Goal: Task Accomplishment & Management: Use online tool/utility

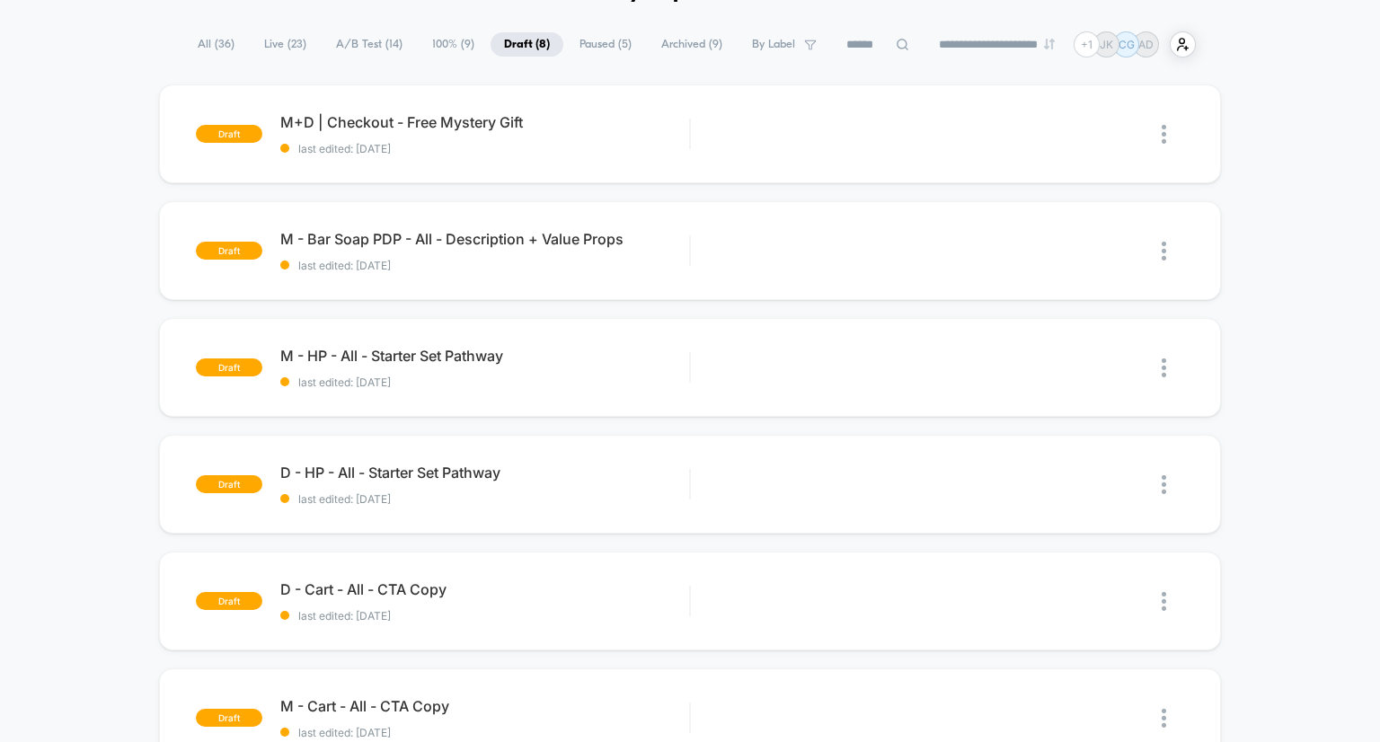
scroll to position [75, 0]
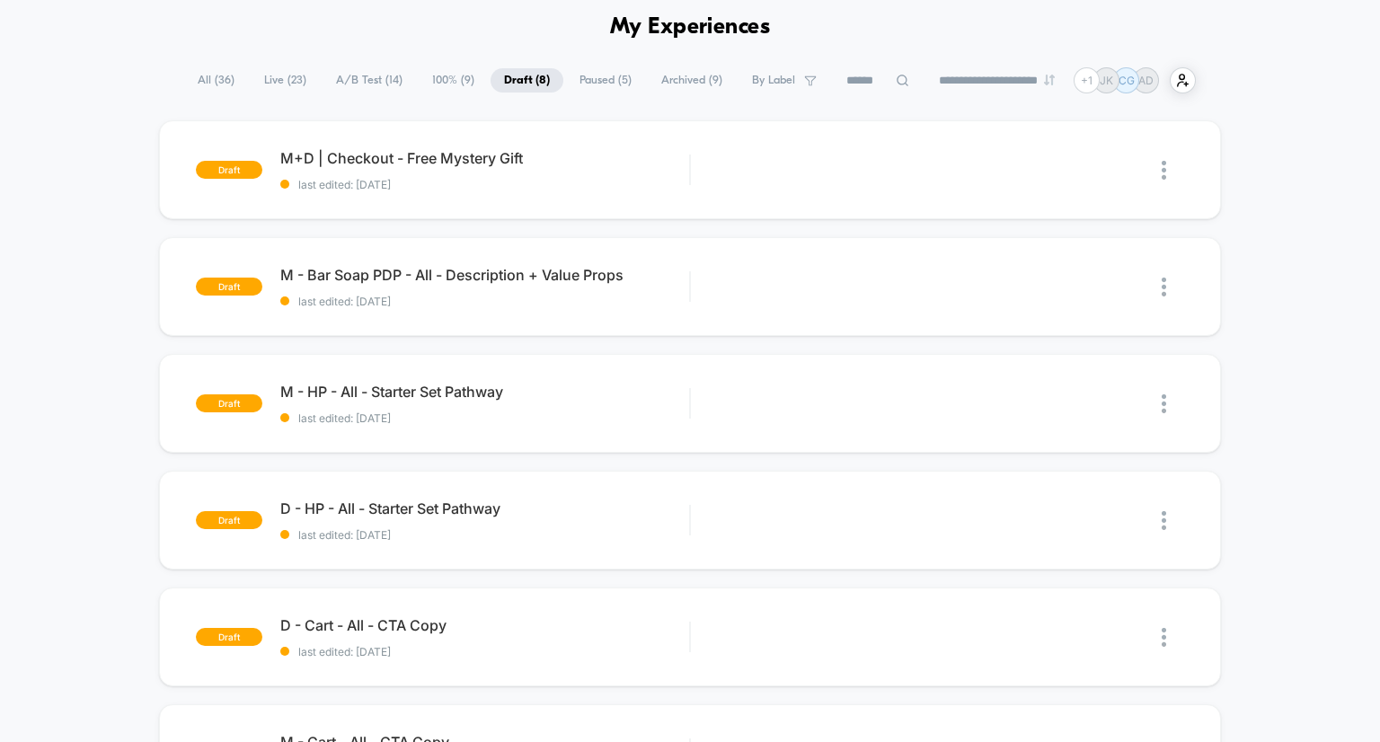
click at [358, 77] on span "A/B Test ( 14 )" at bounding box center [369, 80] width 93 height 24
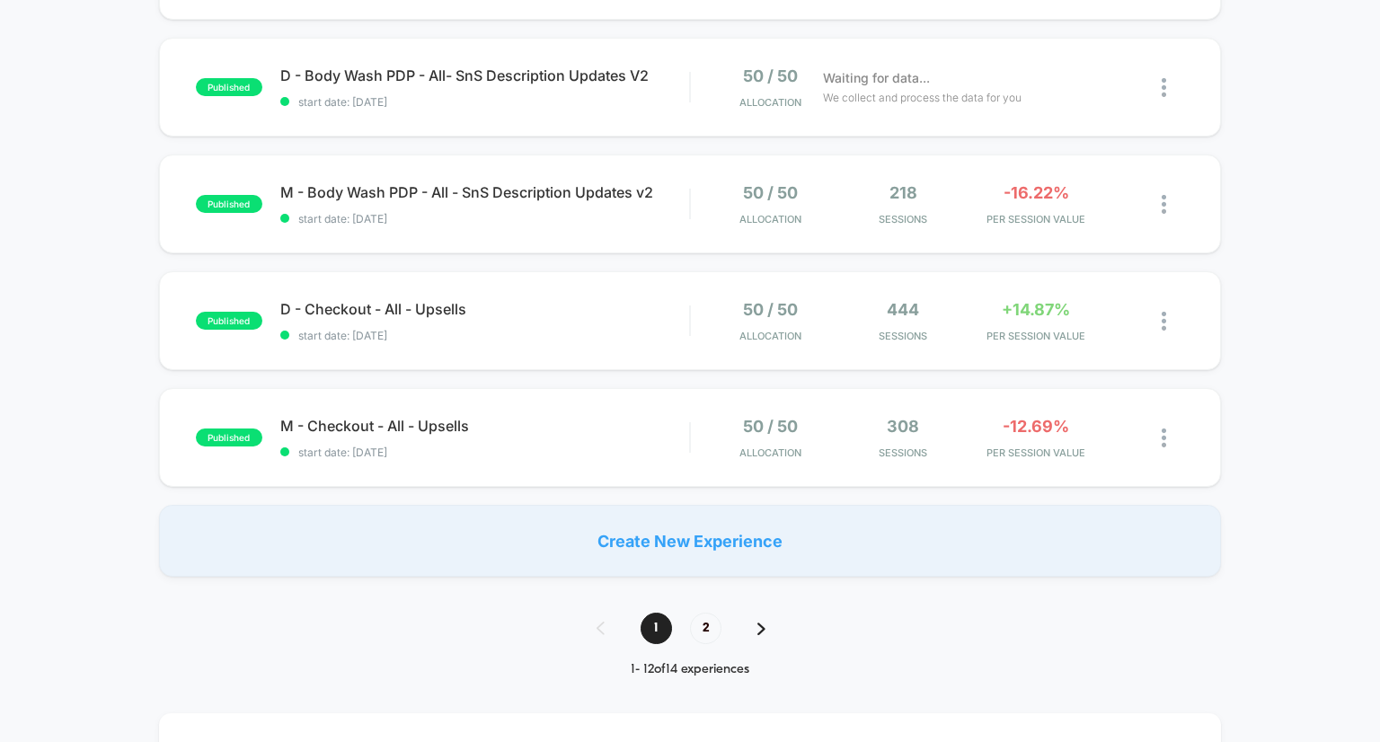
scroll to position [1093, 0]
click at [714, 635] on span "2" at bounding box center [705, 628] width 31 height 31
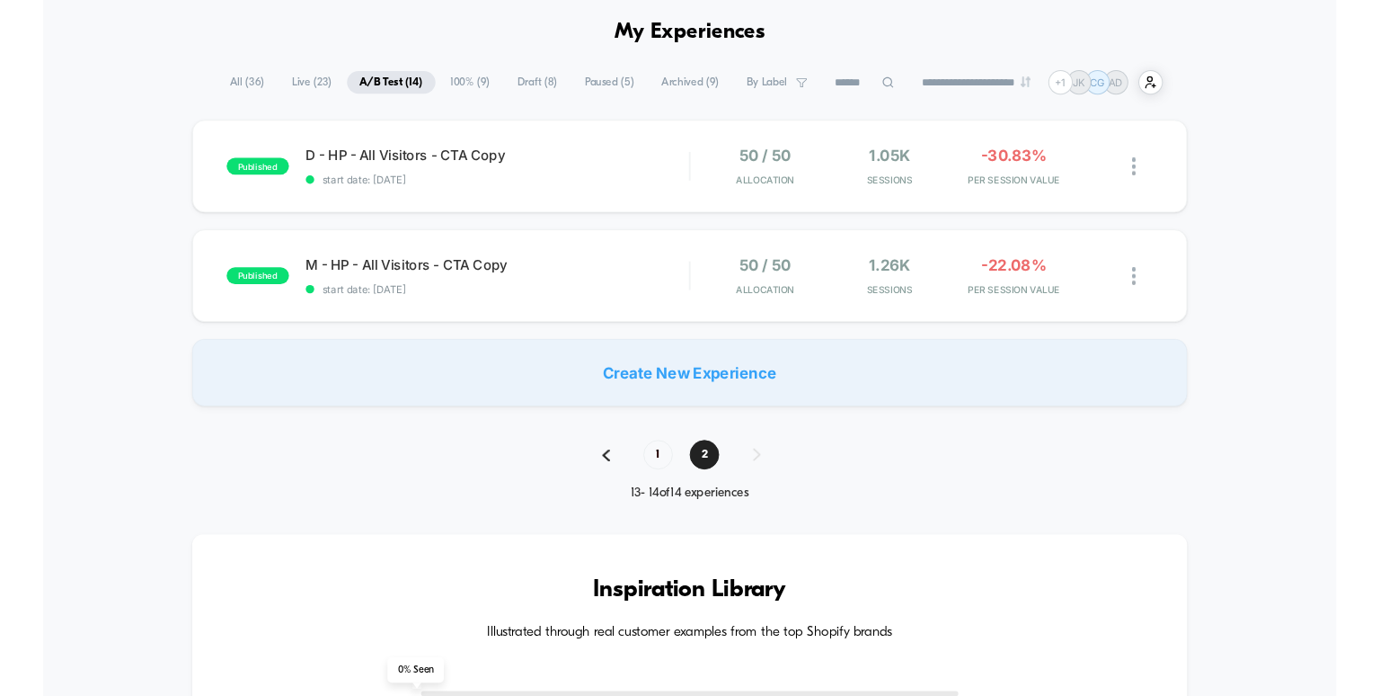
scroll to position [58, 0]
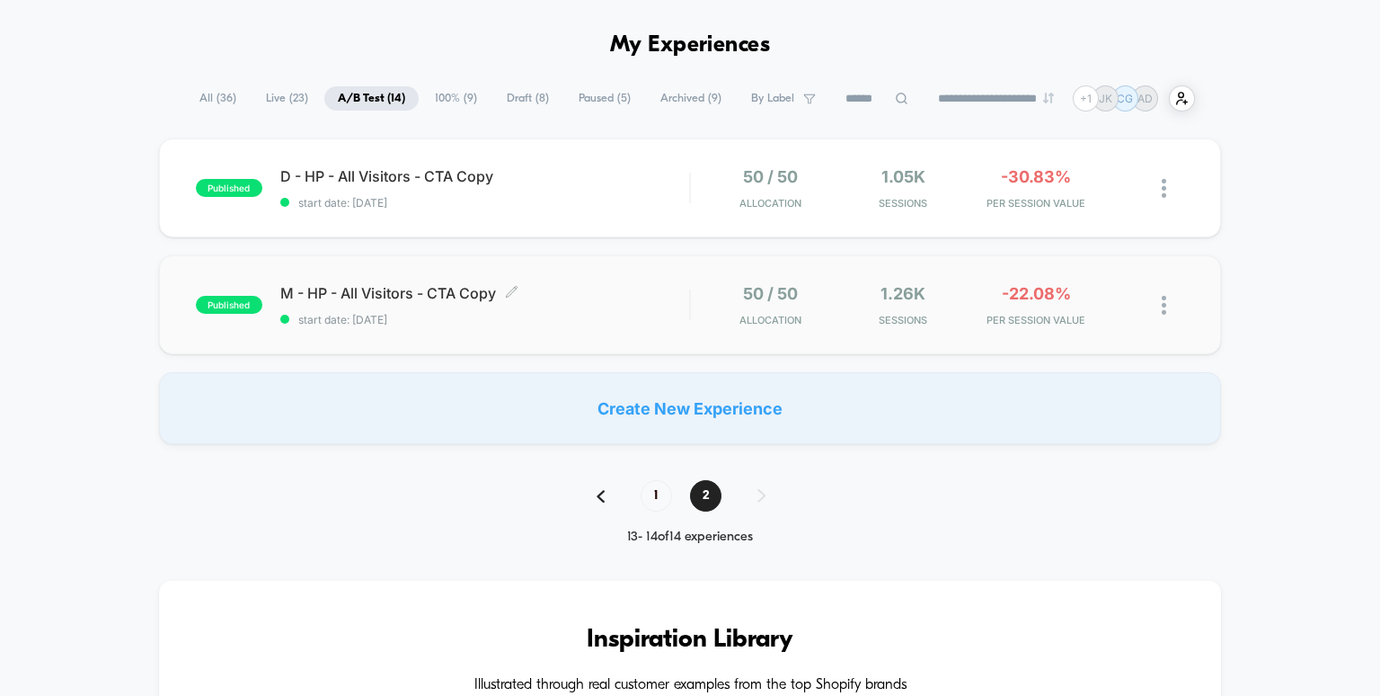
click at [432, 290] on span "M - HP - All Visitors - CTA Copy Click to edit experience details" at bounding box center [485, 293] width 410 height 18
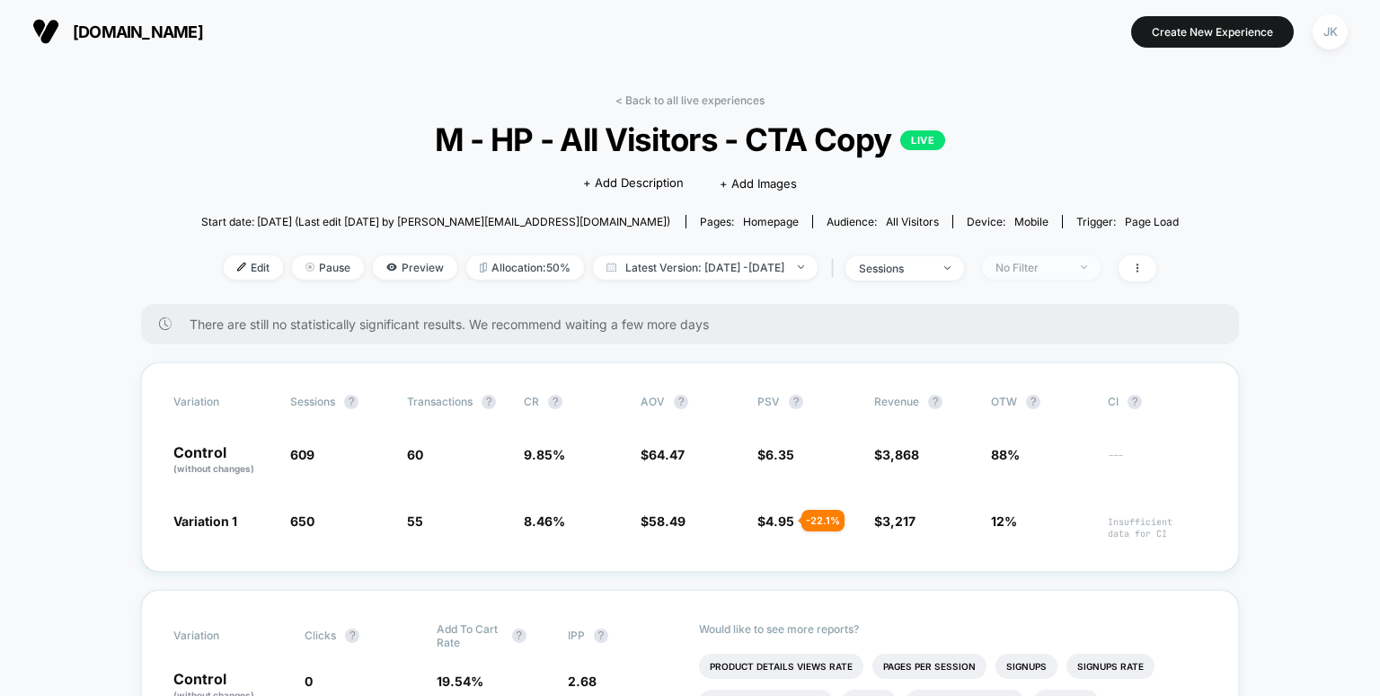
click at [1047, 272] on div "No Filter" at bounding box center [1032, 267] width 72 height 13
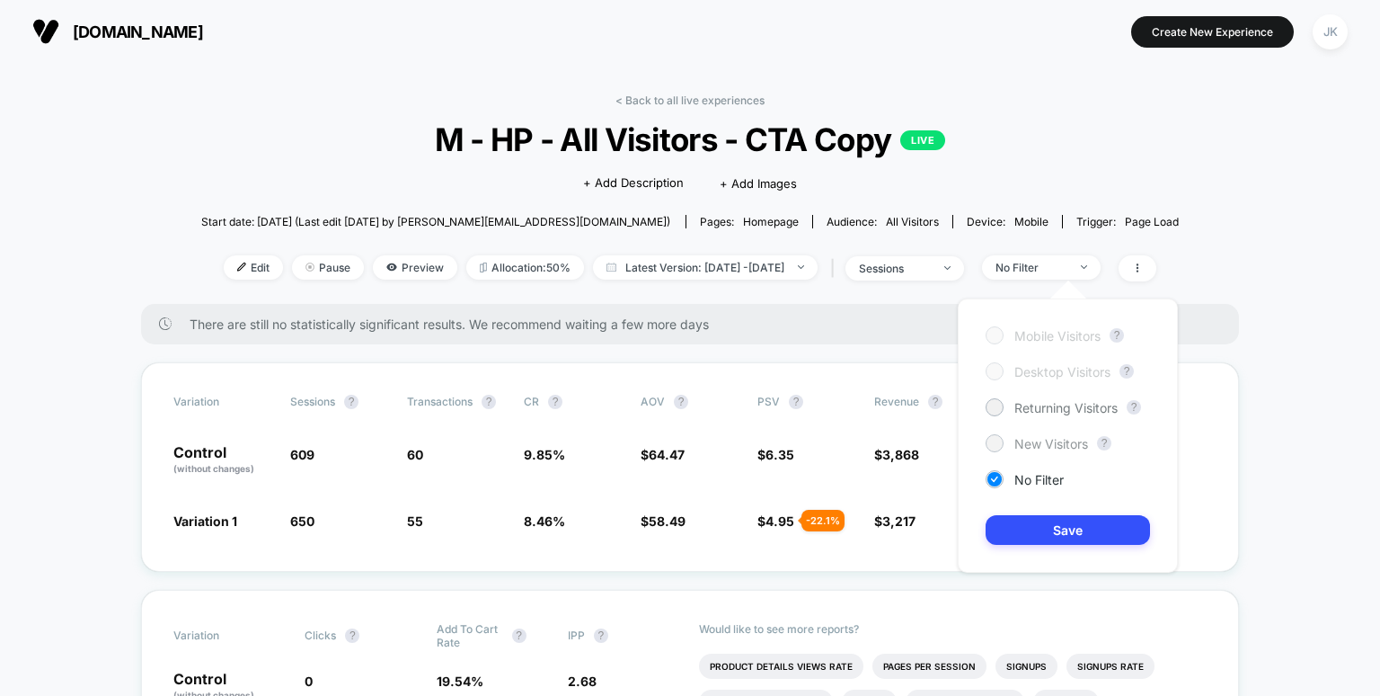
click at [1031, 443] on span "New Visitors" at bounding box center [1052, 443] width 74 height 15
click at [1042, 528] on button "Save" at bounding box center [1068, 530] width 164 height 30
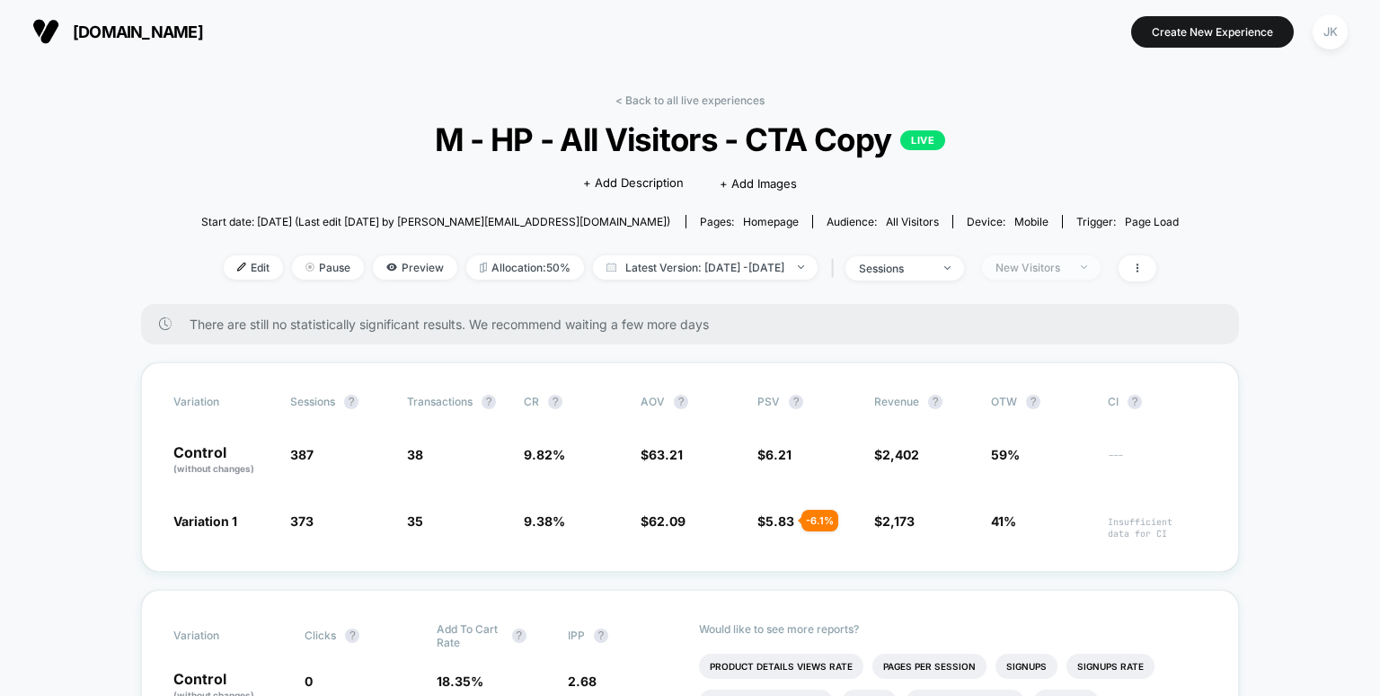
click at [1056, 272] on div "New Visitors" at bounding box center [1032, 267] width 72 height 13
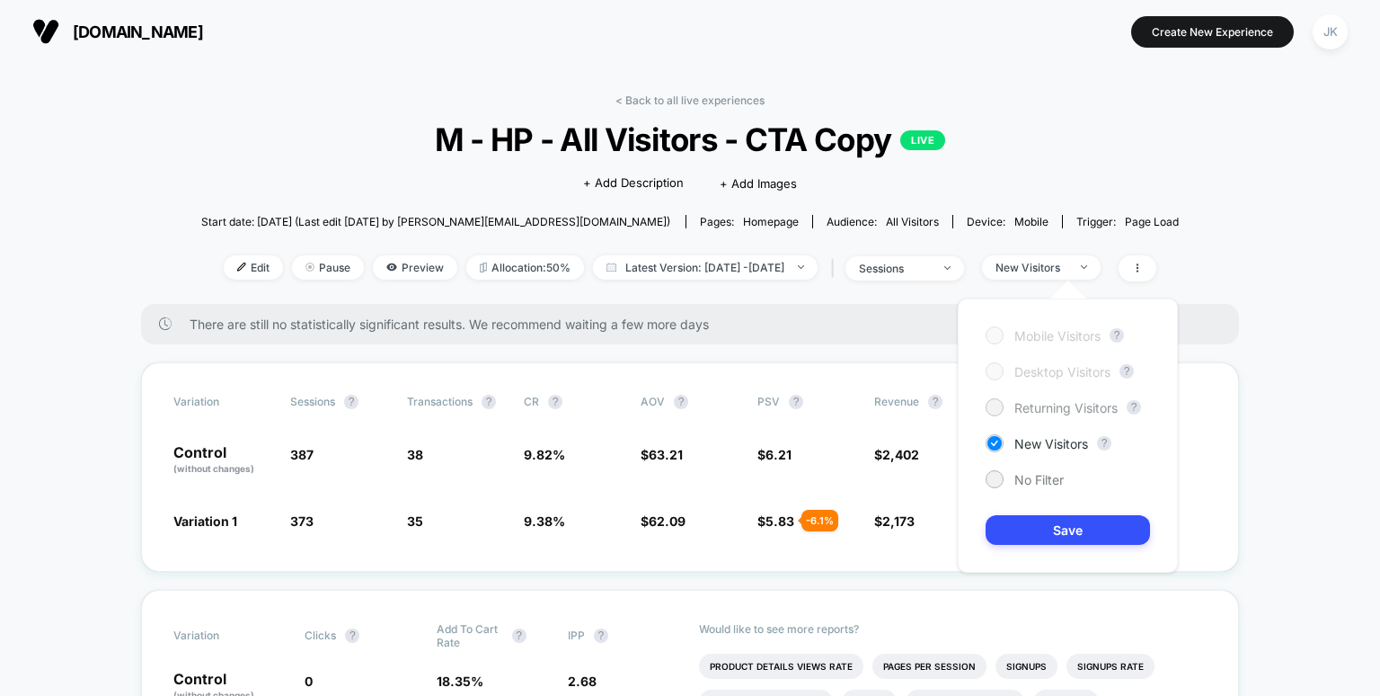
click at [1015, 412] on span "Returning Visitors" at bounding box center [1066, 407] width 103 height 15
click at [1060, 525] on button "Save" at bounding box center [1068, 530] width 164 height 30
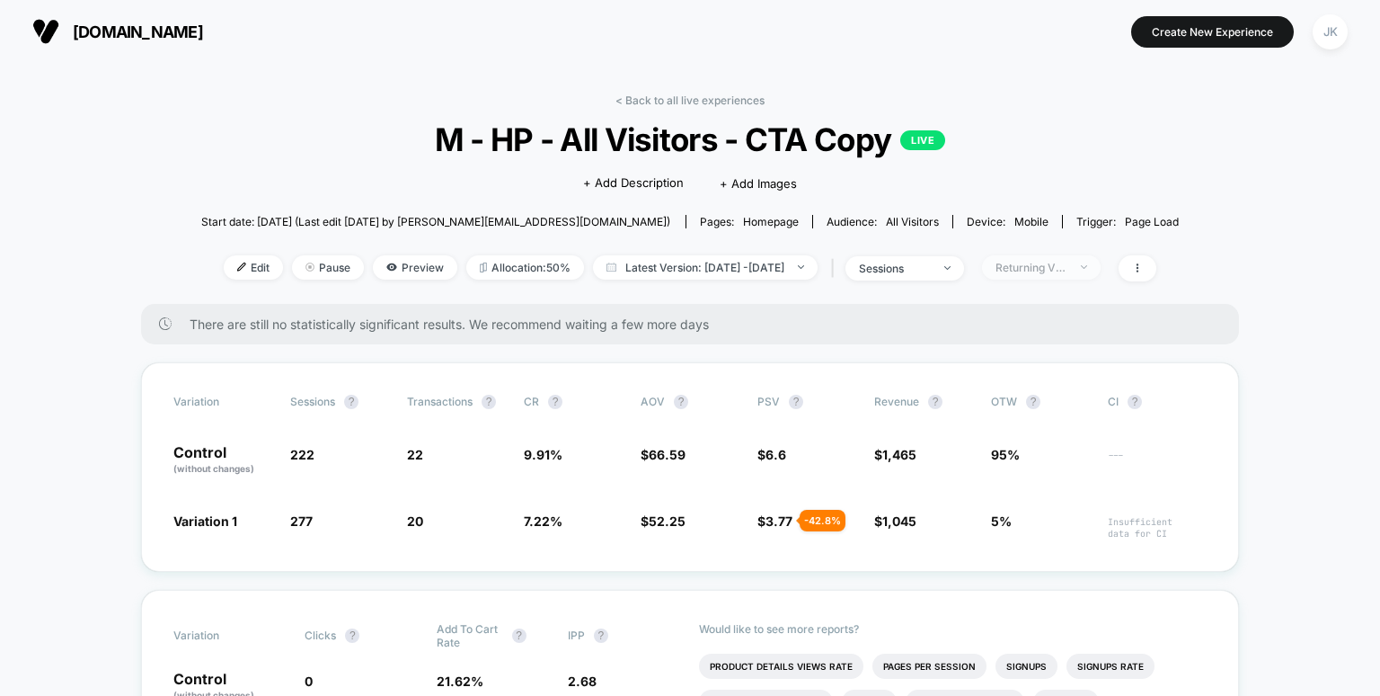
click at [1075, 275] on span "Returning Visitors" at bounding box center [1041, 267] width 119 height 24
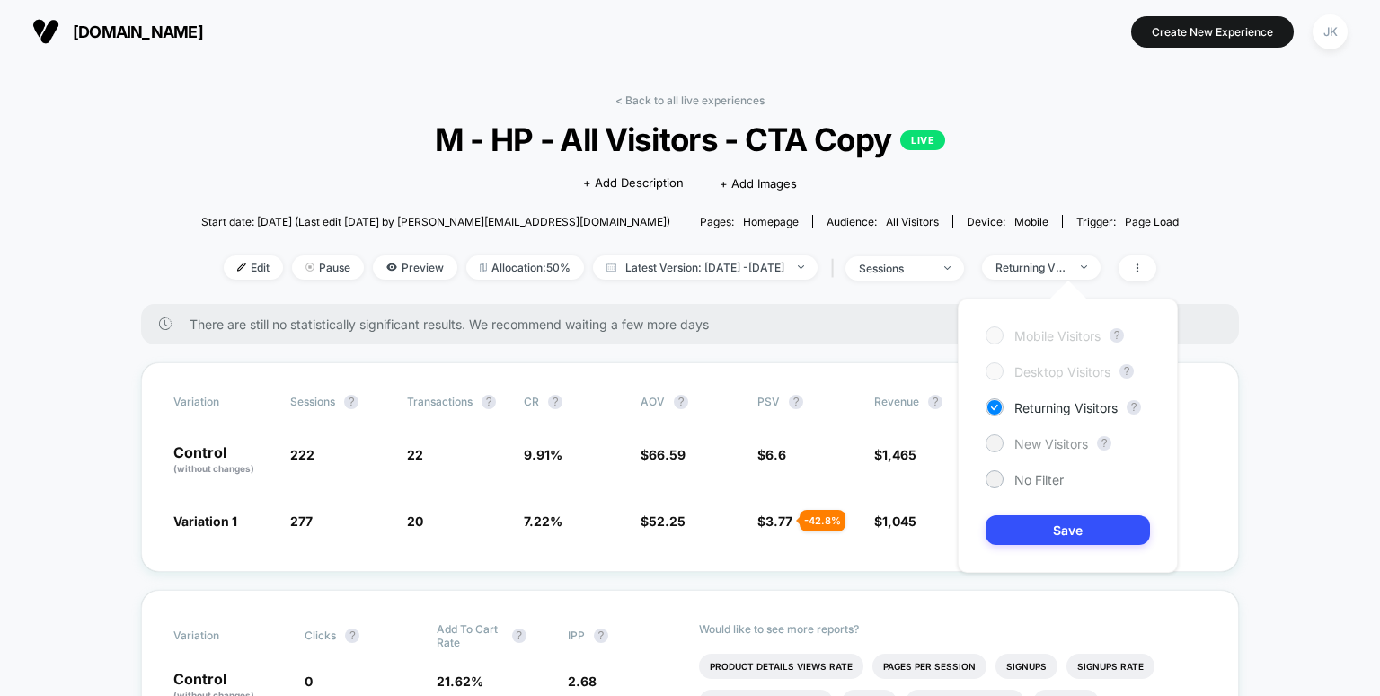
click at [1034, 440] on span "New Visitors" at bounding box center [1052, 443] width 74 height 15
click at [1054, 529] on button "Save" at bounding box center [1068, 530] width 164 height 30
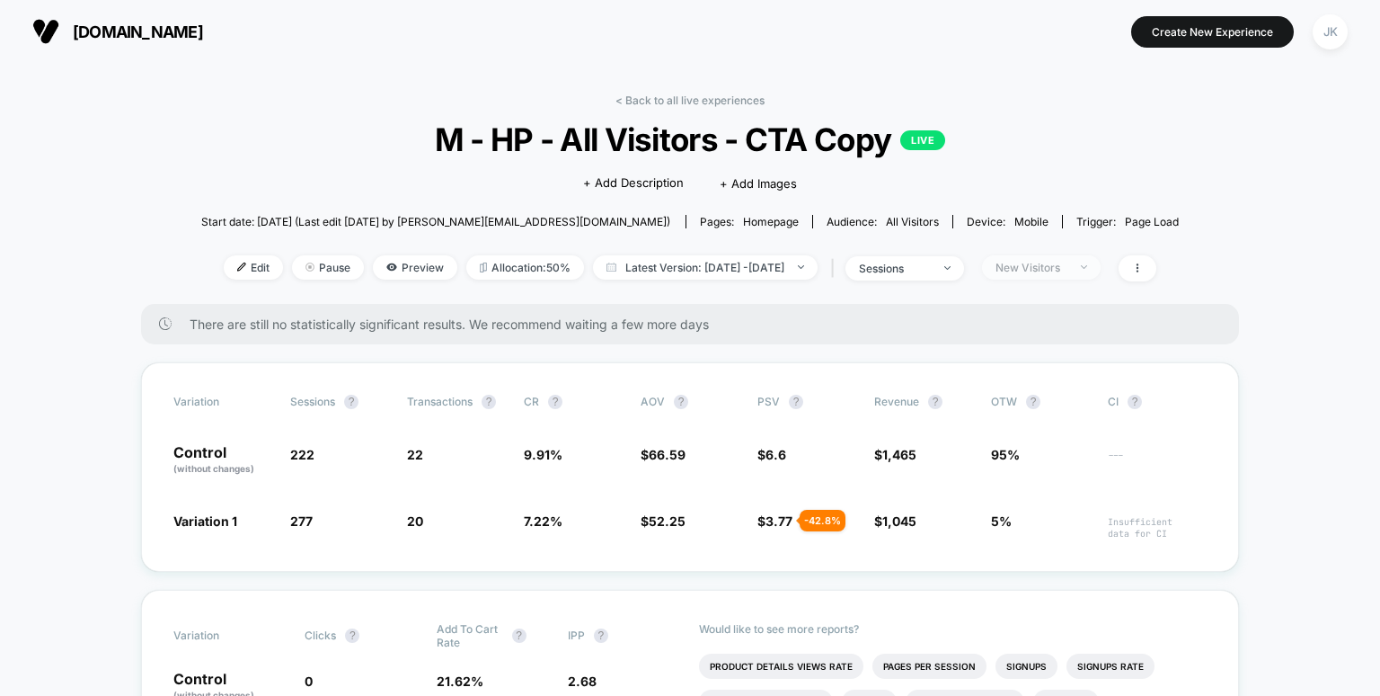
click at [1068, 273] on div "New Visitors" at bounding box center [1032, 267] width 72 height 13
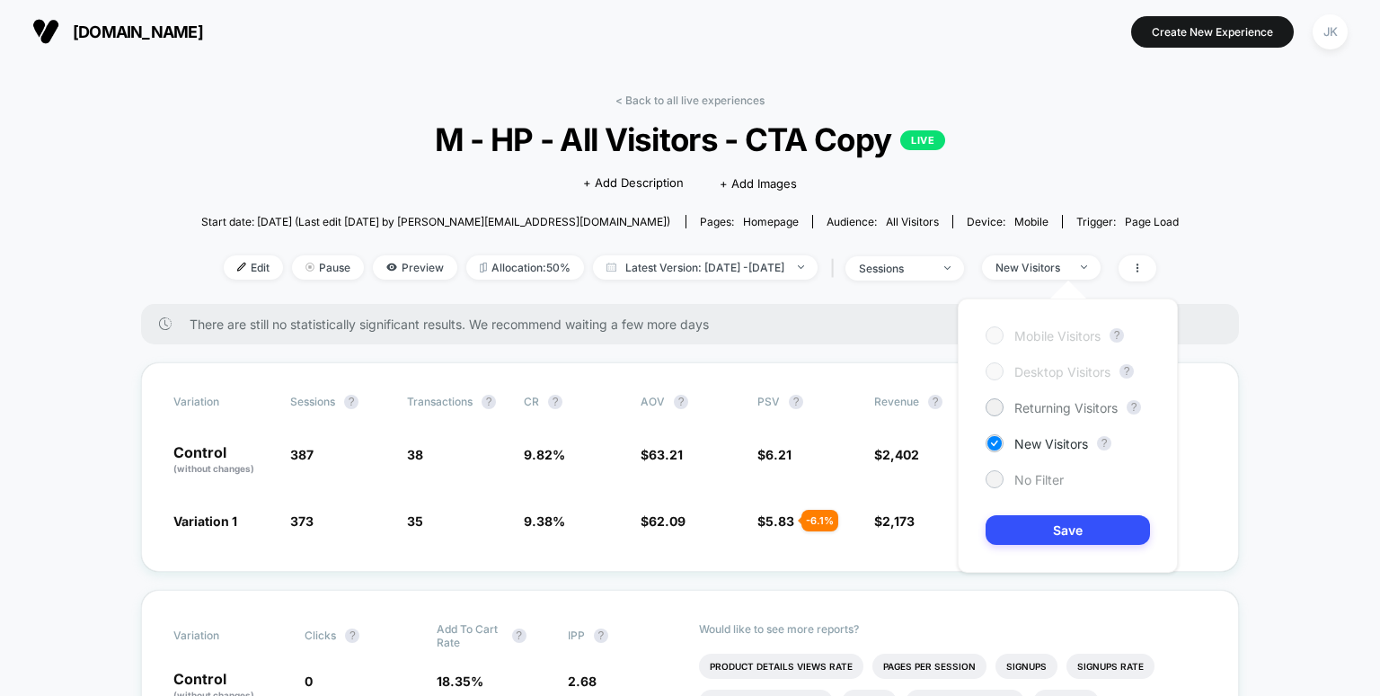
click at [1024, 472] on span "No Filter" at bounding box center [1039, 479] width 49 height 15
click at [1072, 537] on button "Save" at bounding box center [1068, 530] width 164 height 30
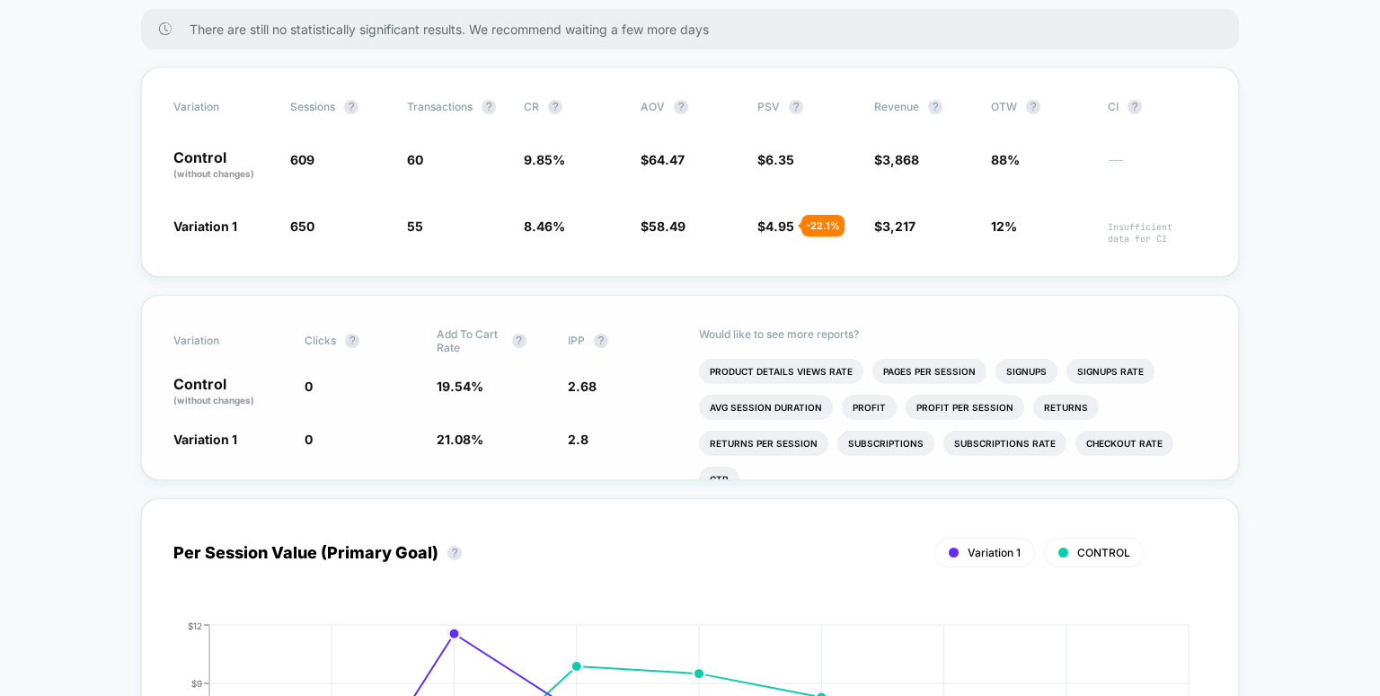
scroll to position [30, 0]
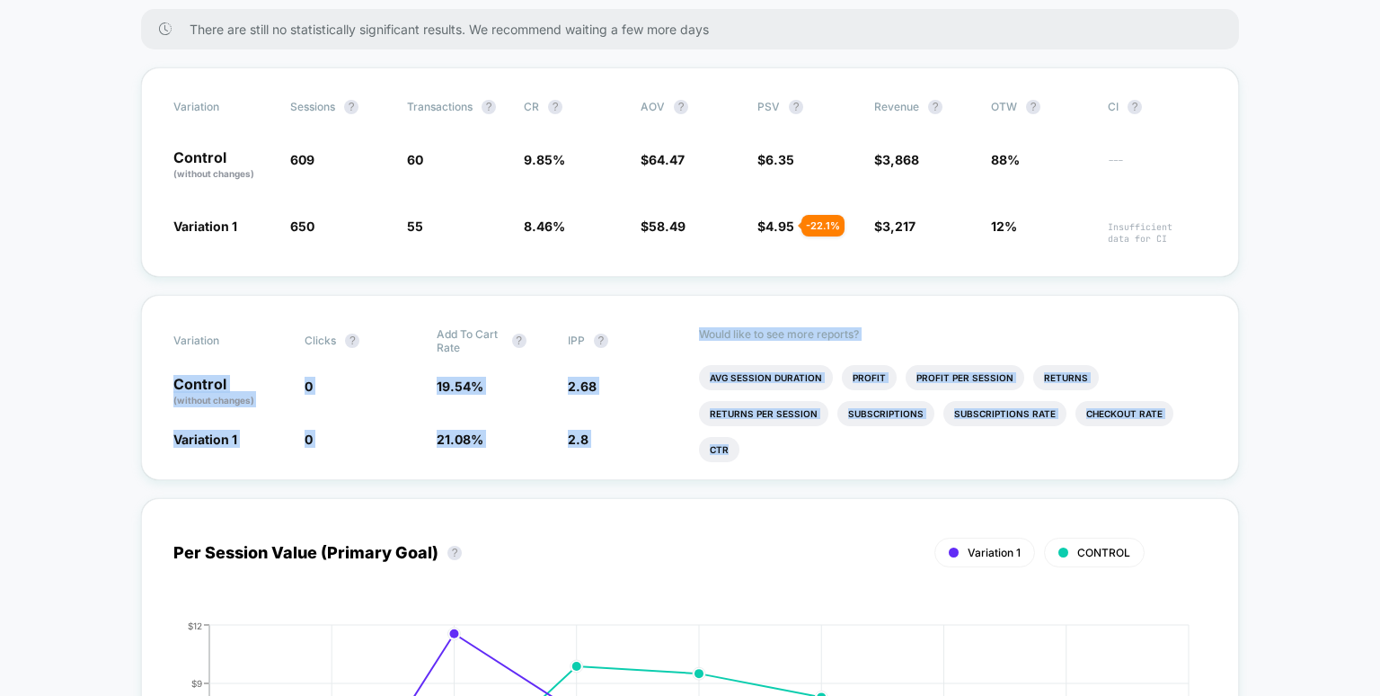
drag, startPoint x: 294, startPoint y: 382, endPoint x: 305, endPoint y: 489, distance: 107.5
click at [306, 385] on span "0" at bounding box center [309, 385] width 8 height 15
drag, startPoint x: 293, startPoint y: 374, endPoint x: 315, endPoint y: 504, distance: 132.1
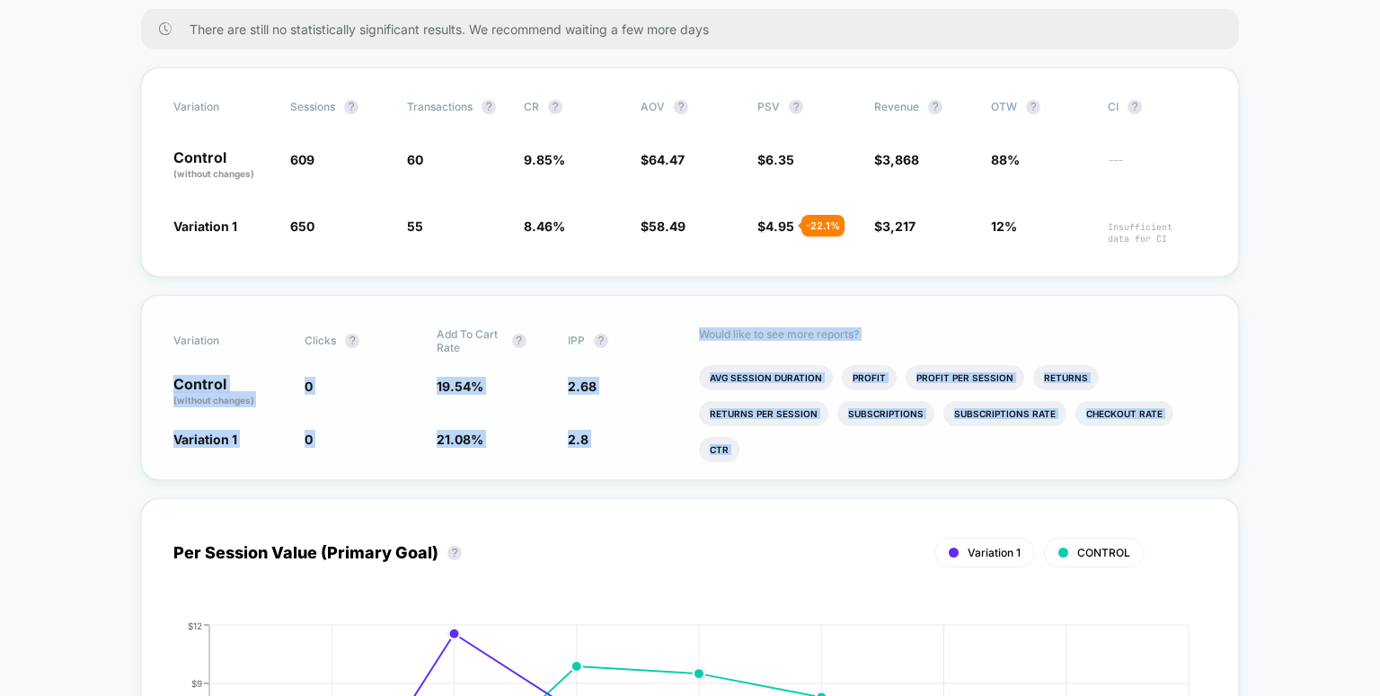
click at [333, 414] on div "Variation Clicks ? Add To Cart Rate ? IPP ? Control (without changes) 0 19.54 %…" at bounding box center [690, 387] width 1098 height 185
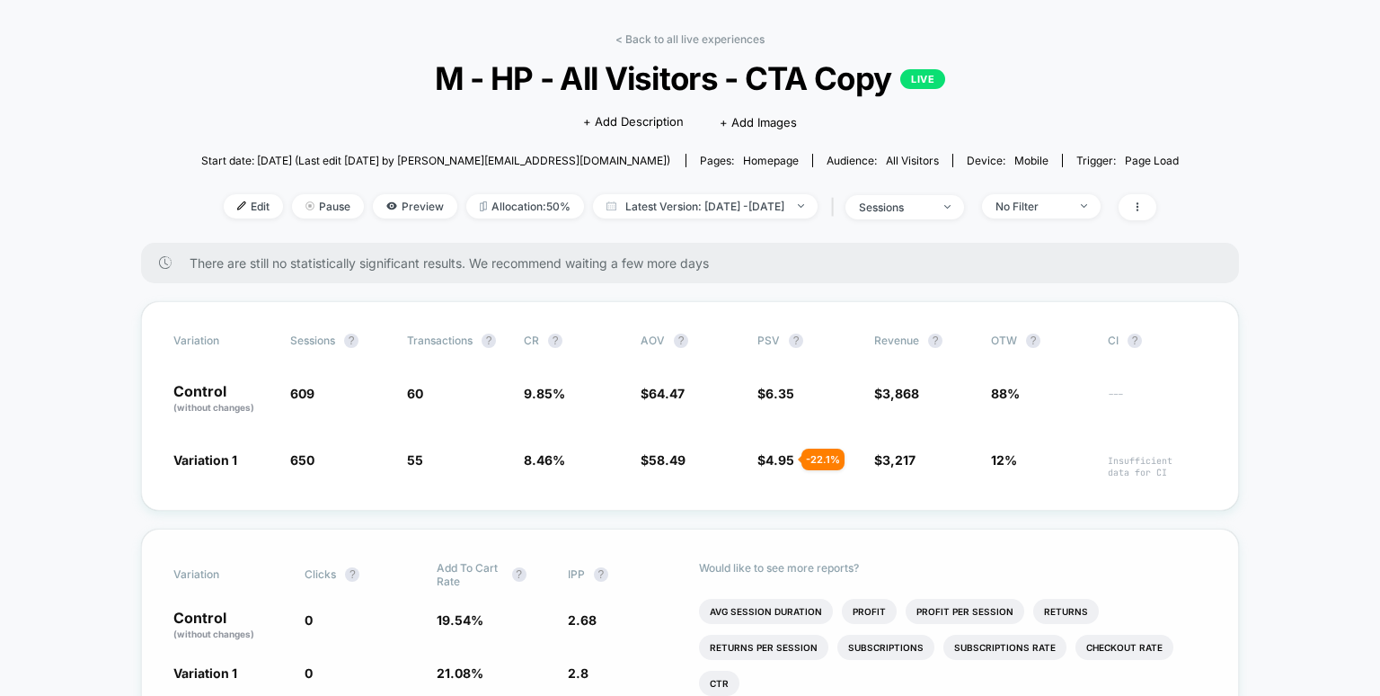
scroll to position [49, 0]
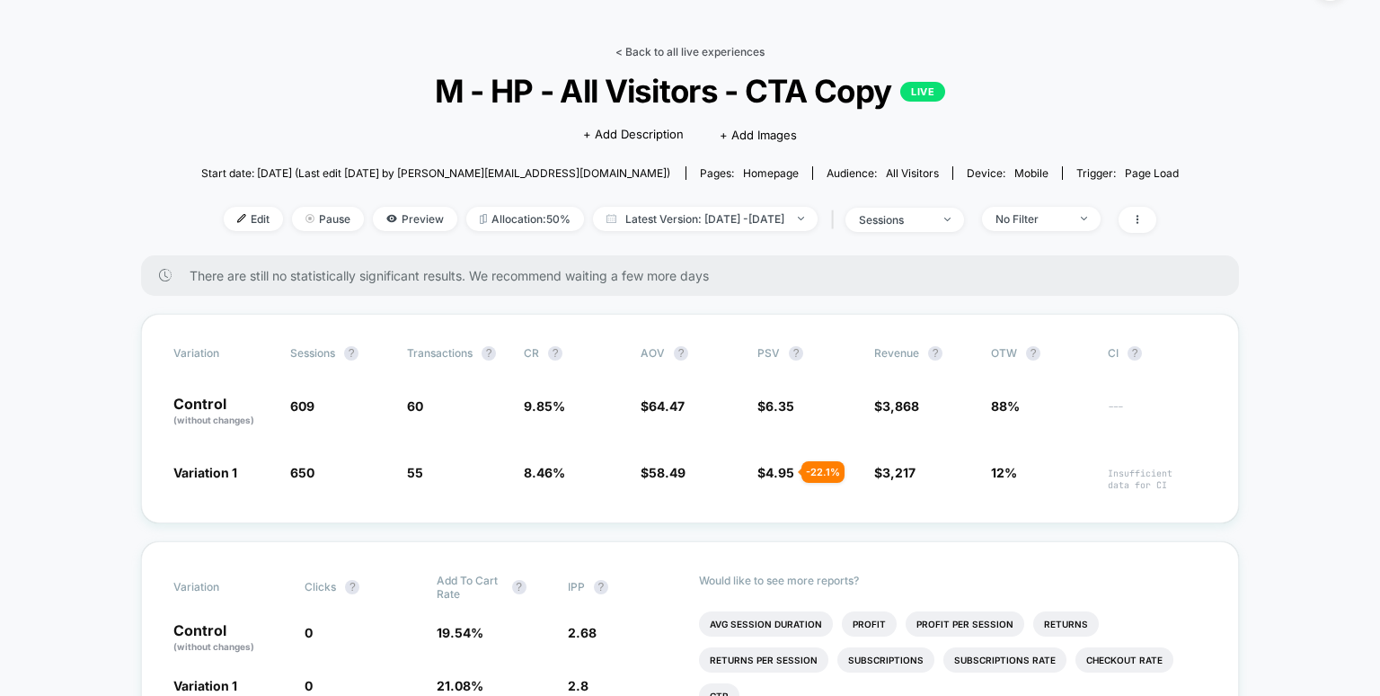
click at [656, 47] on link "< Back to all live experiences" at bounding box center [690, 51] width 149 height 13
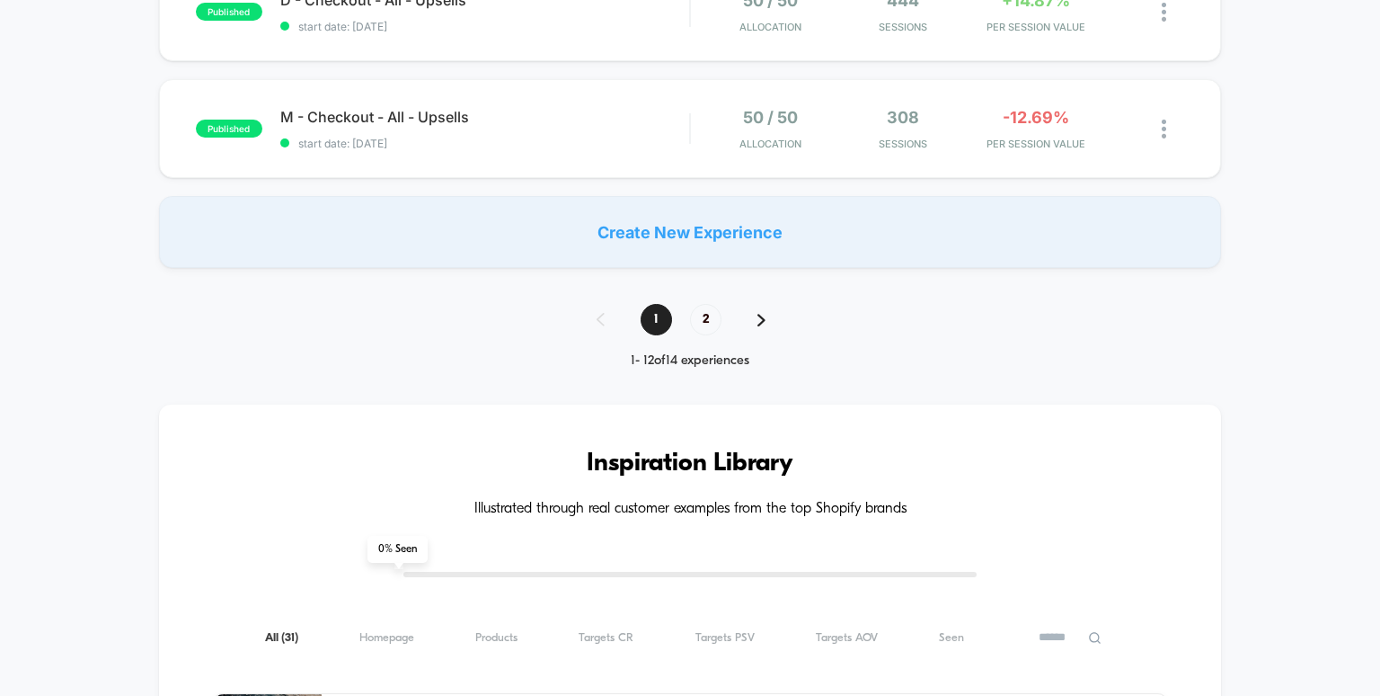
scroll to position [1402, 0]
click at [723, 305] on div "1 2" at bounding box center [690, 319] width 223 height 31
click at [705, 321] on span "2" at bounding box center [705, 319] width 31 height 31
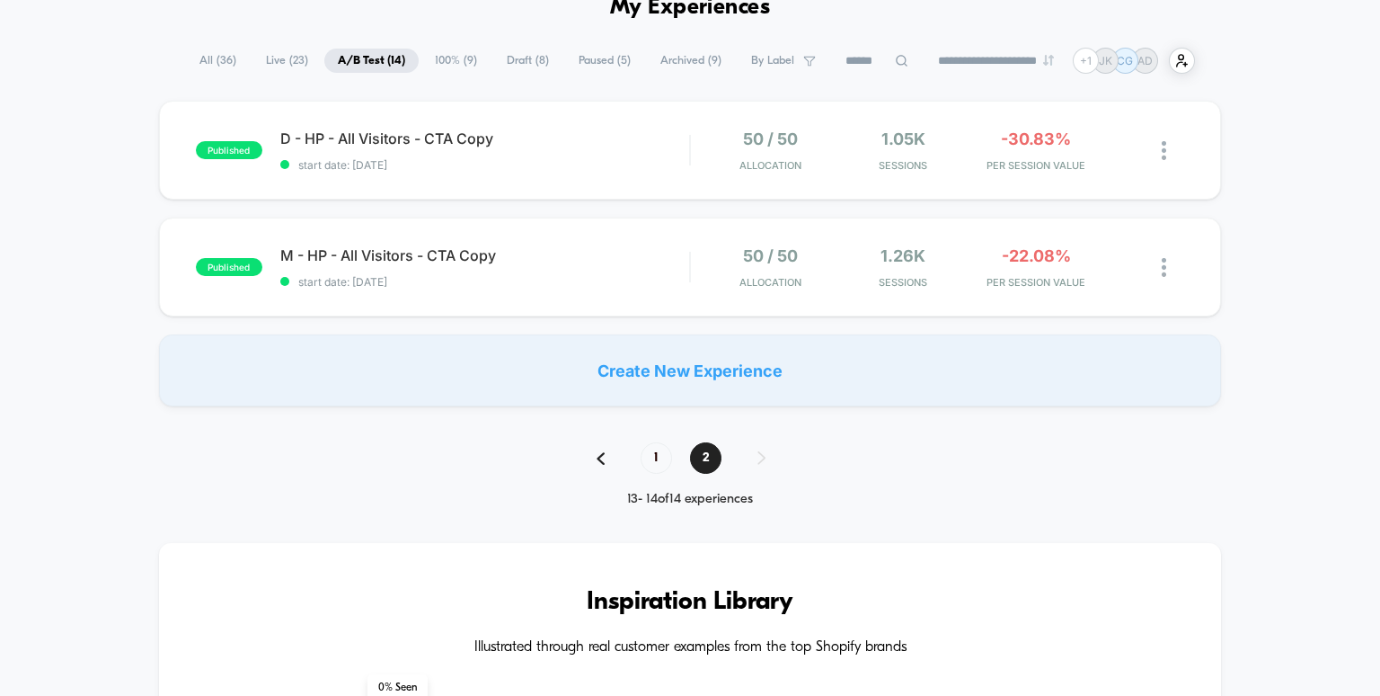
scroll to position [0, 0]
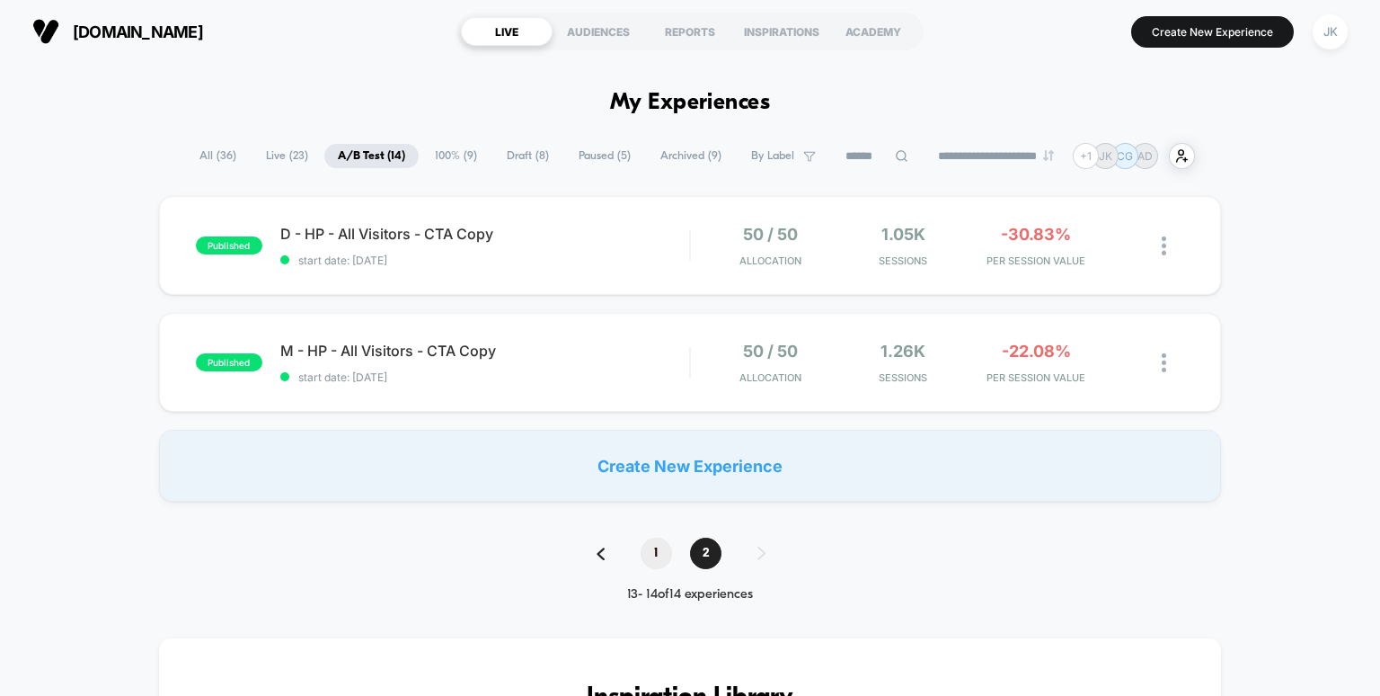
click at [656, 561] on span "1" at bounding box center [656, 552] width 31 height 31
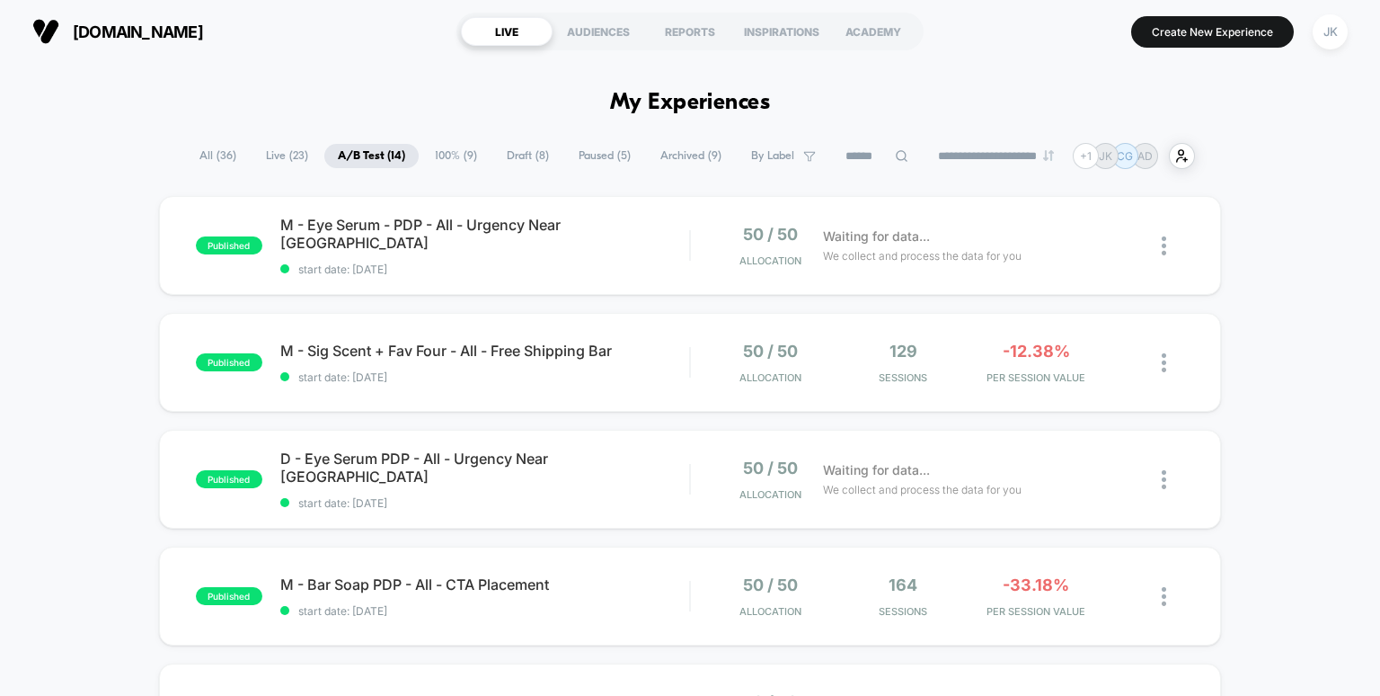
click at [510, 152] on span "Draft ( 8 )" at bounding box center [527, 156] width 69 height 24
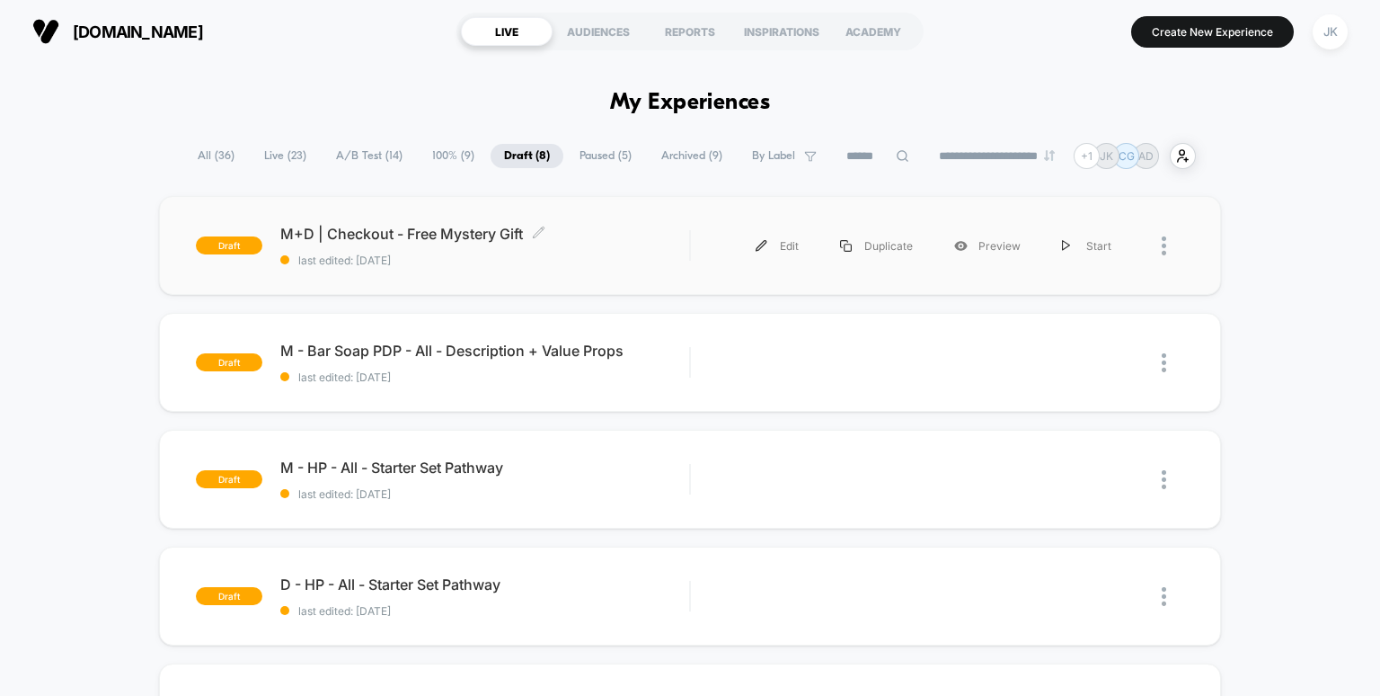
click at [345, 227] on span "M+D | Checkout - Free Mystery Gift Click to edit experience details" at bounding box center [485, 234] width 410 height 18
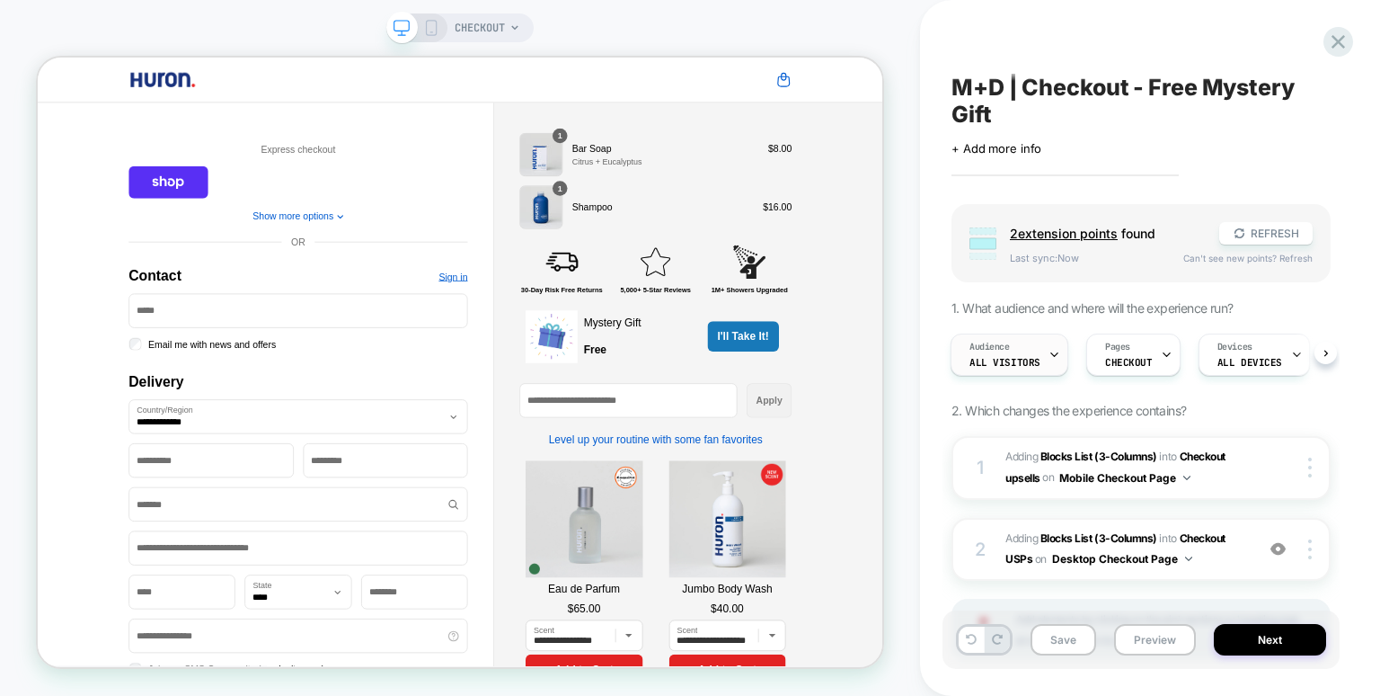
click at [1028, 366] on span "All Visitors" at bounding box center [1005, 362] width 71 height 13
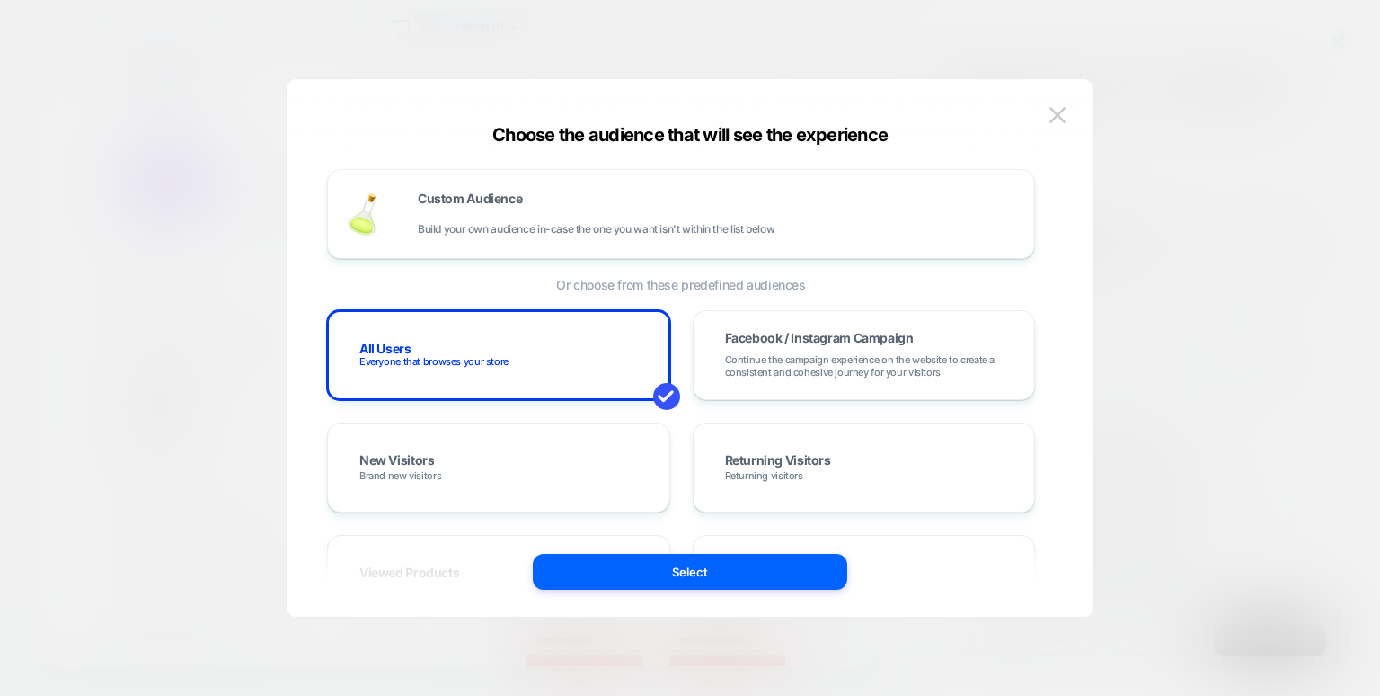
click at [662, 235] on span "Build your own audience in-case the one you want isn't within the list below" at bounding box center [596, 229] width 357 height 13
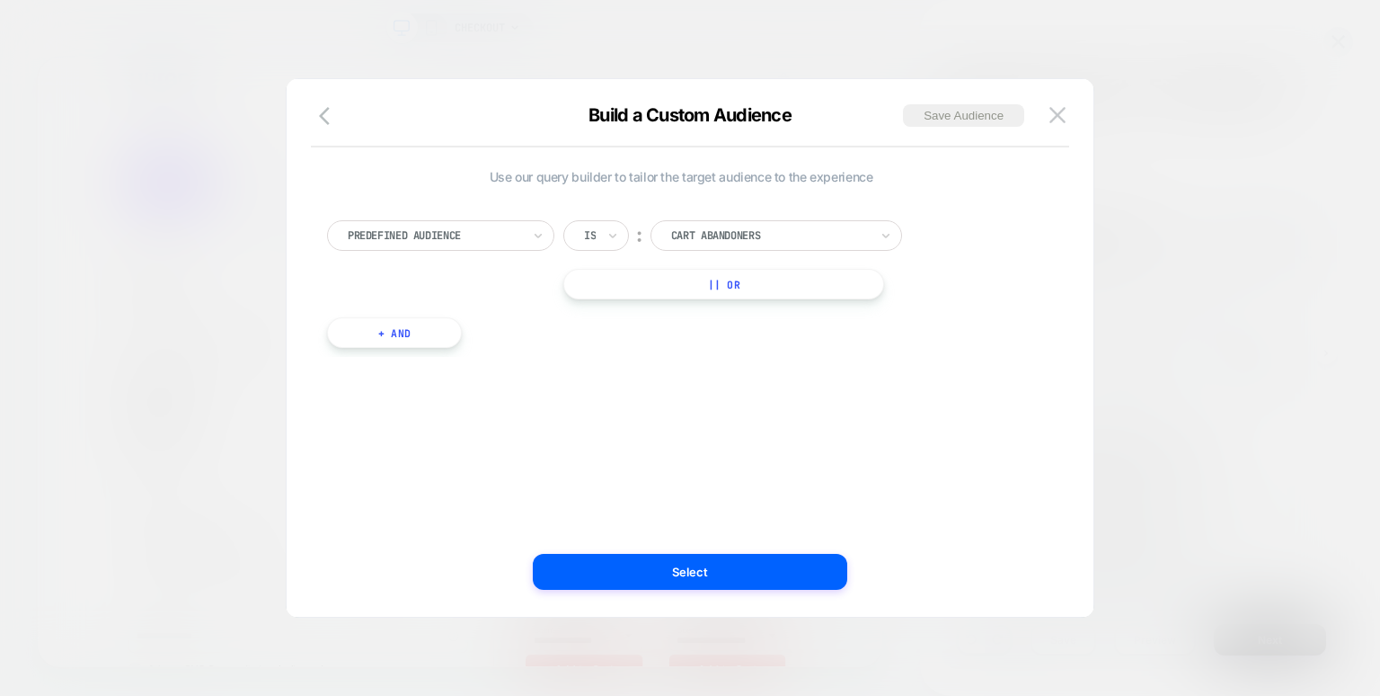
click at [465, 245] on div "Predefined Audience" at bounding box center [440, 235] width 227 height 31
click at [539, 123] on div "Build a Custom Audience Save Audience" at bounding box center [690, 125] width 807 height 43
click at [463, 222] on div at bounding box center [434, 217] width 173 height 16
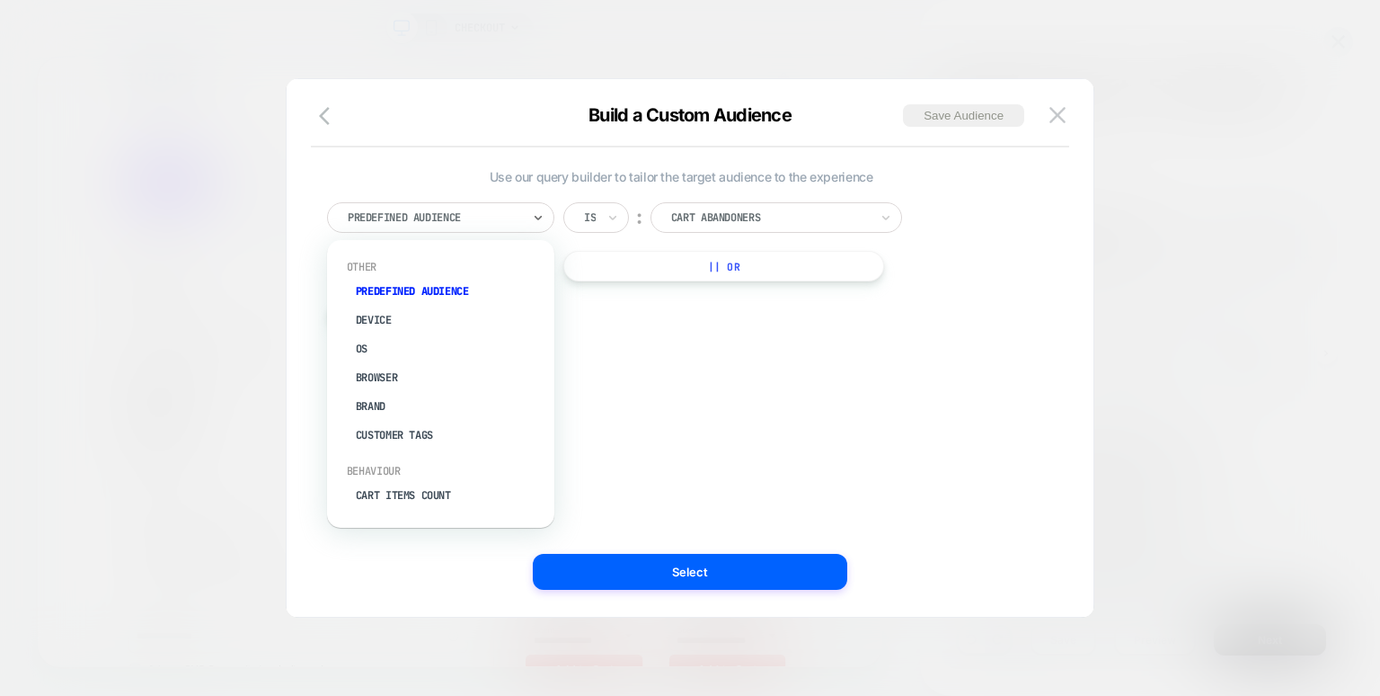
click at [504, 120] on div "Build a Custom Audience Save Audience" at bounding box center [690, 125] width 807 height 43
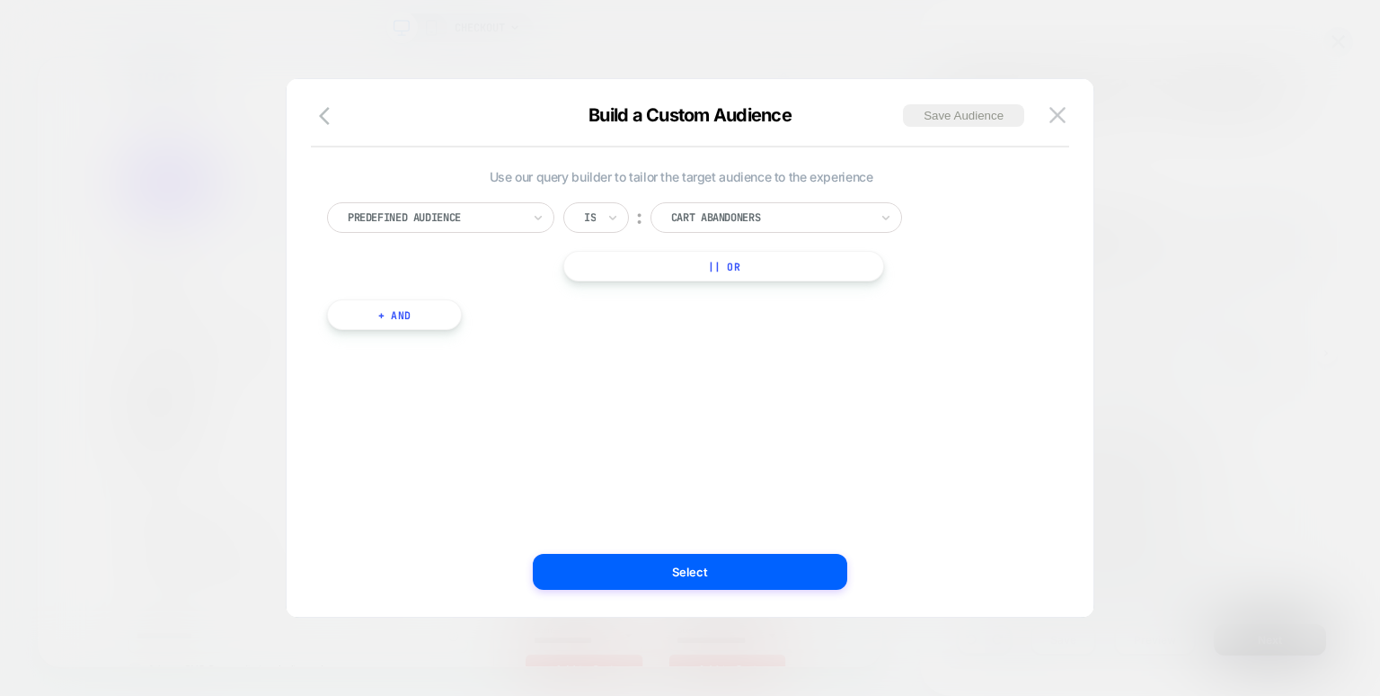
click at [693, 206] on div "Cart Abandoners" at bounding box center [777, 217] width 252 height 31
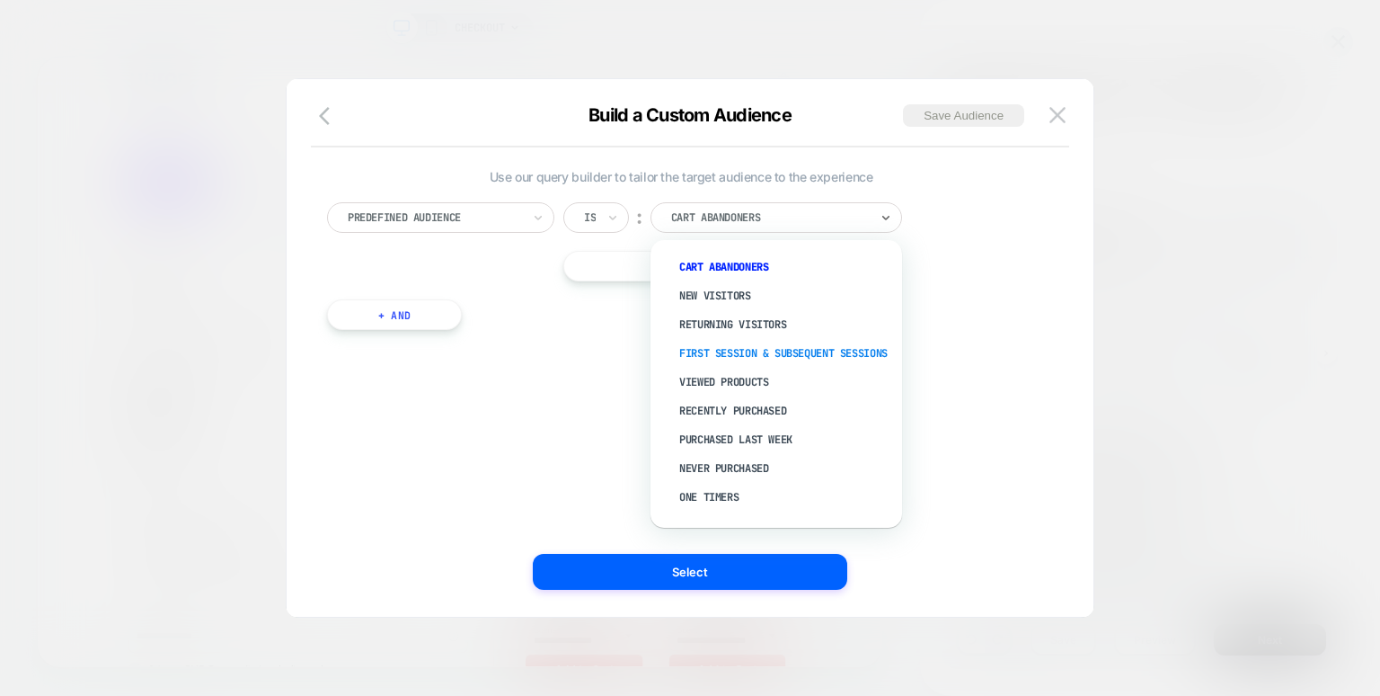
scroll to position [40, 0]
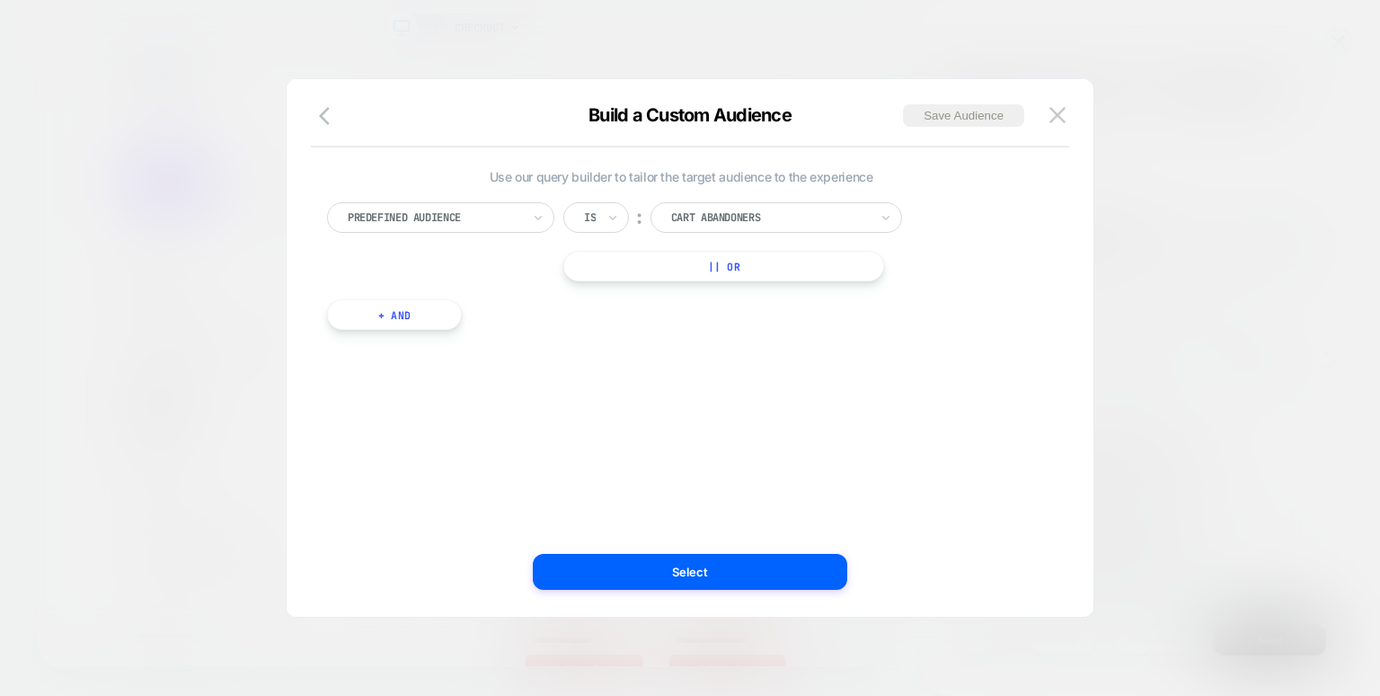
click at [610, 413] on div "Use our query builder to tailor the target audience to the experience Predefine…" at bounding box center [681, 348] width 753 height 466
click at [526, 221] on div "Predefined Audience" at bounding box center [440, 217] width 227 height 31
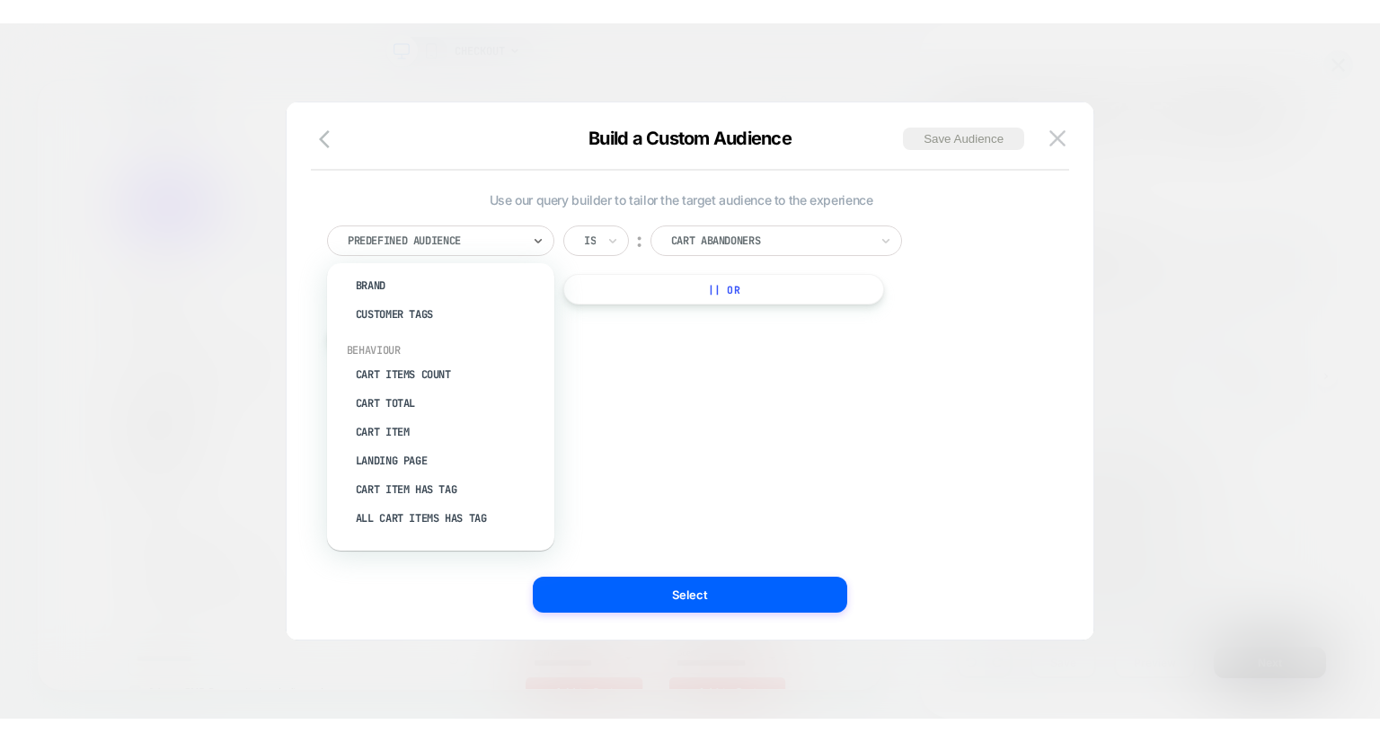
scroll to position [146, 0]
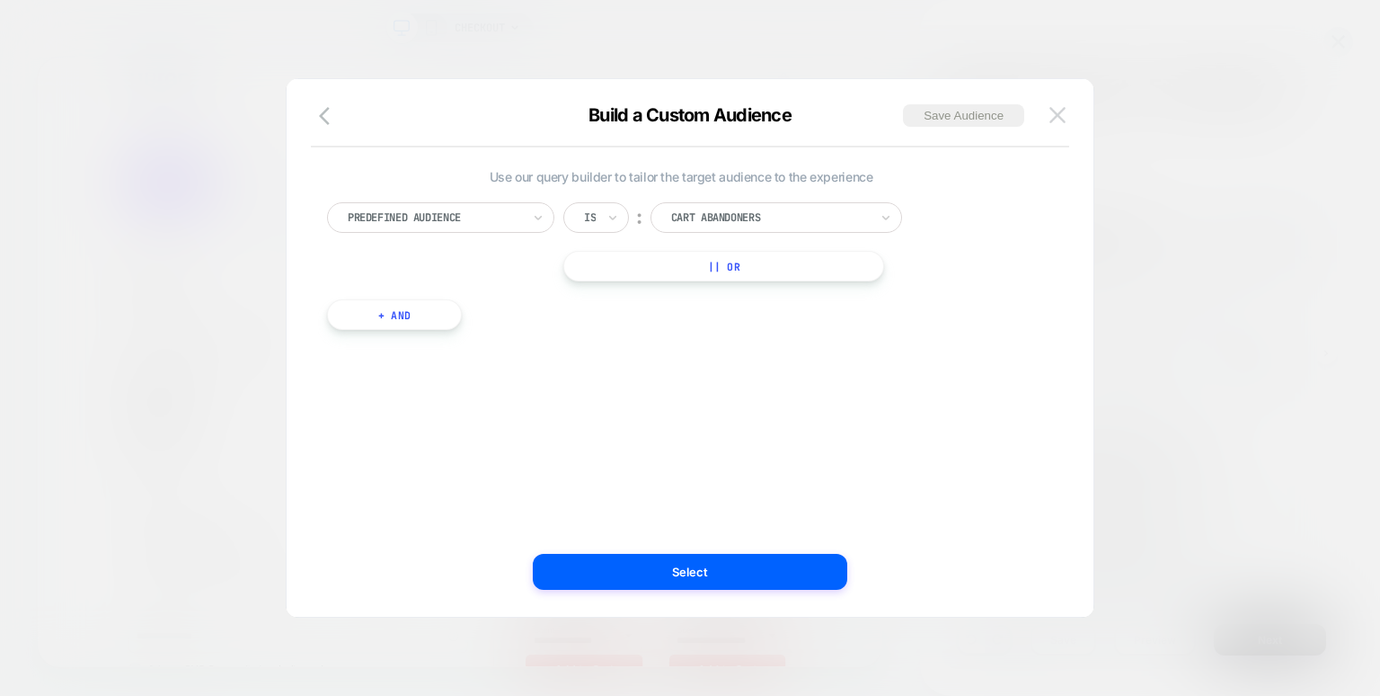
click at [1058, 119] on img at bounding box center [1058, 114] width 16 height 15
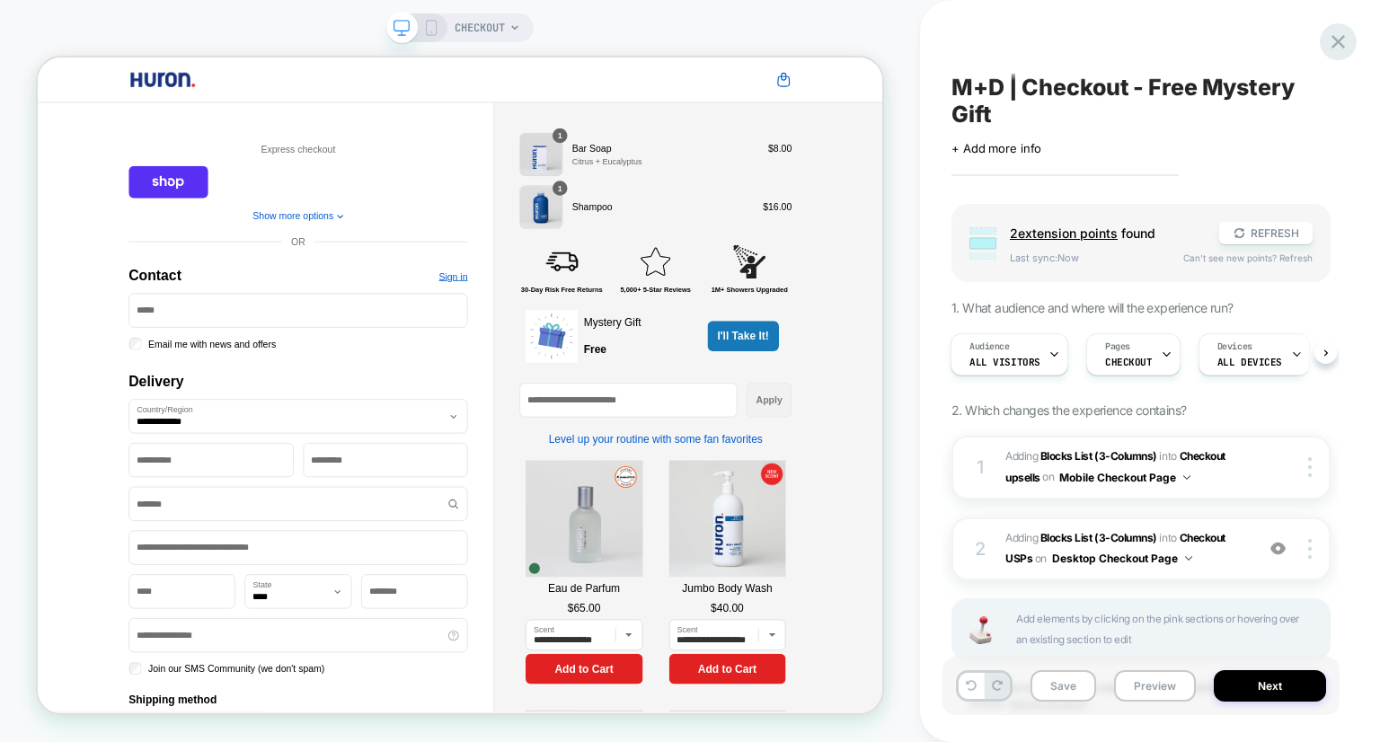
click at [1334, 40] on icon at bounding box center [1338, 42] width 24 height 24
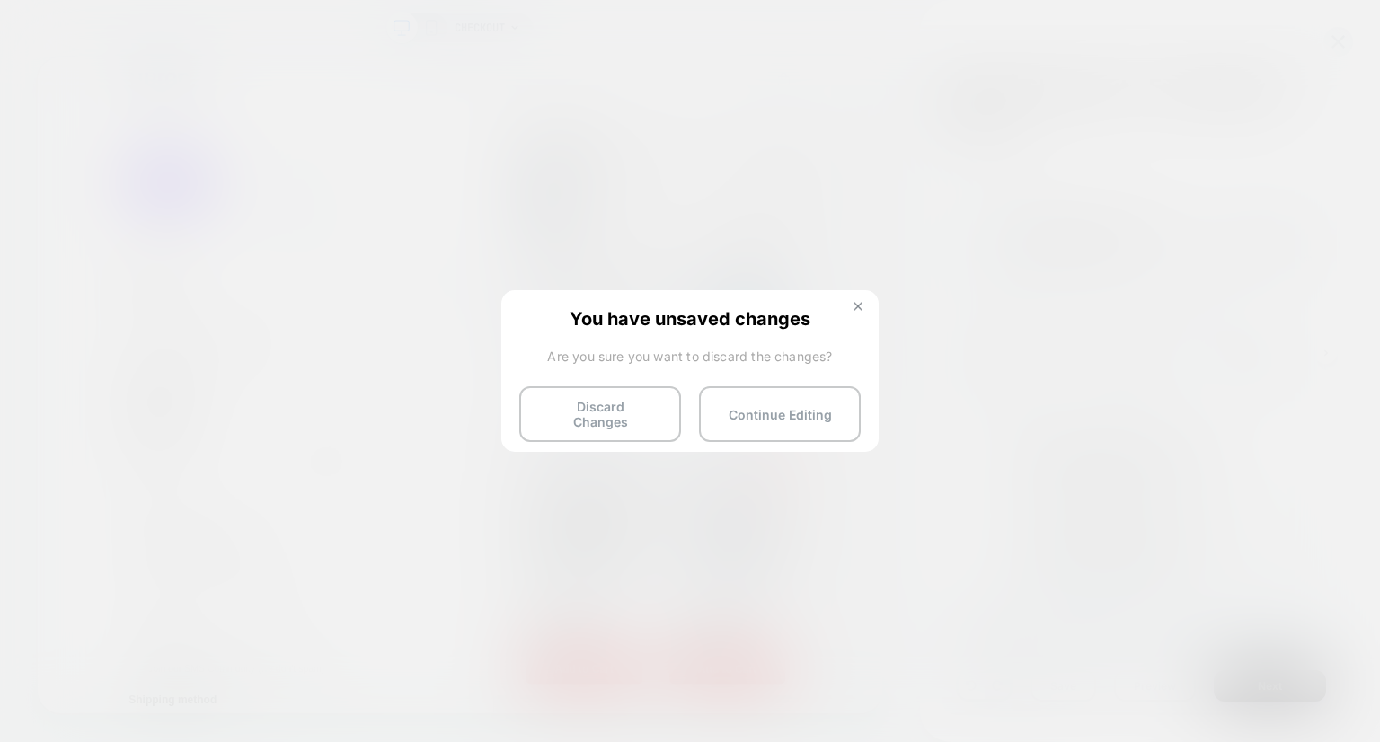
click at [852, 314] on button at bounding box center [858, 308] width 20 height 15
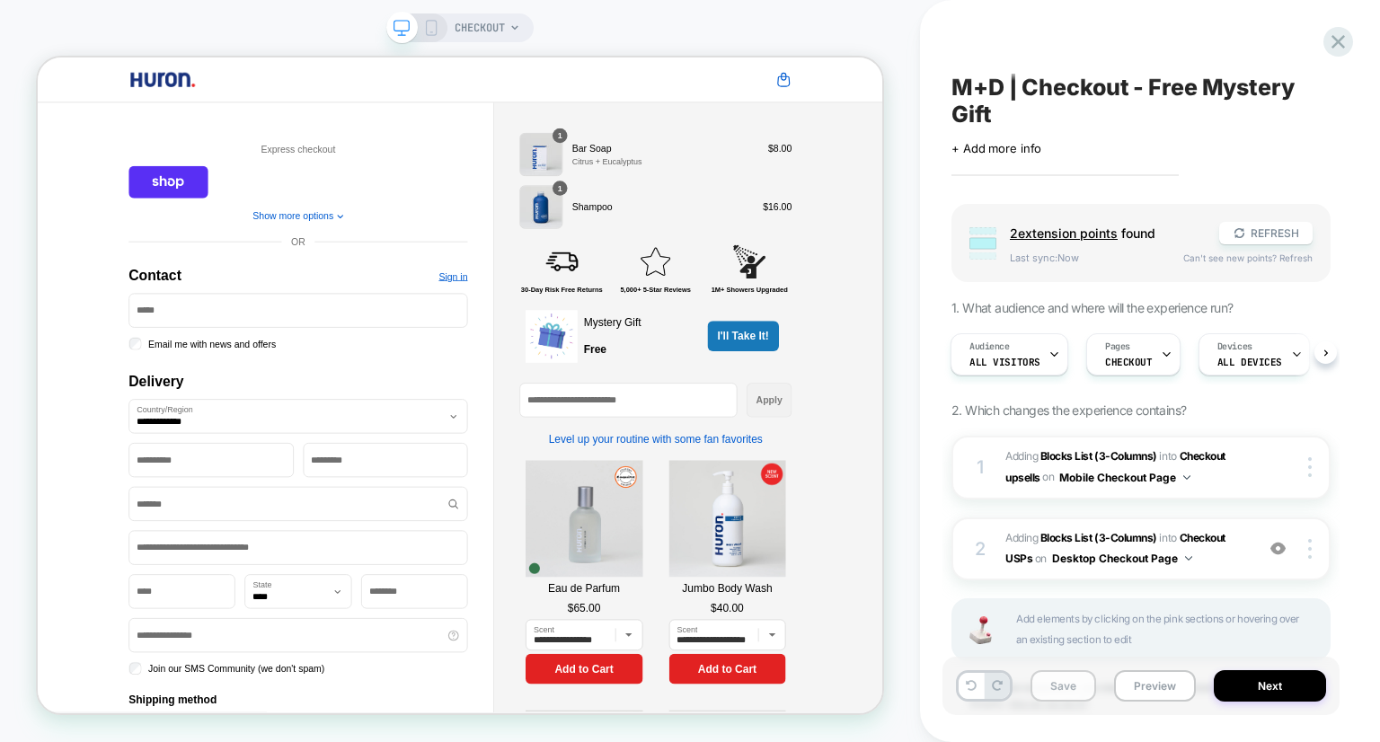
click at [1058, 696] on button "Save" at bounding box center [1064, 685] width 66 height 31
click at [1335, 41] on icon at bounding box center [1338, 42] width 24 height 24
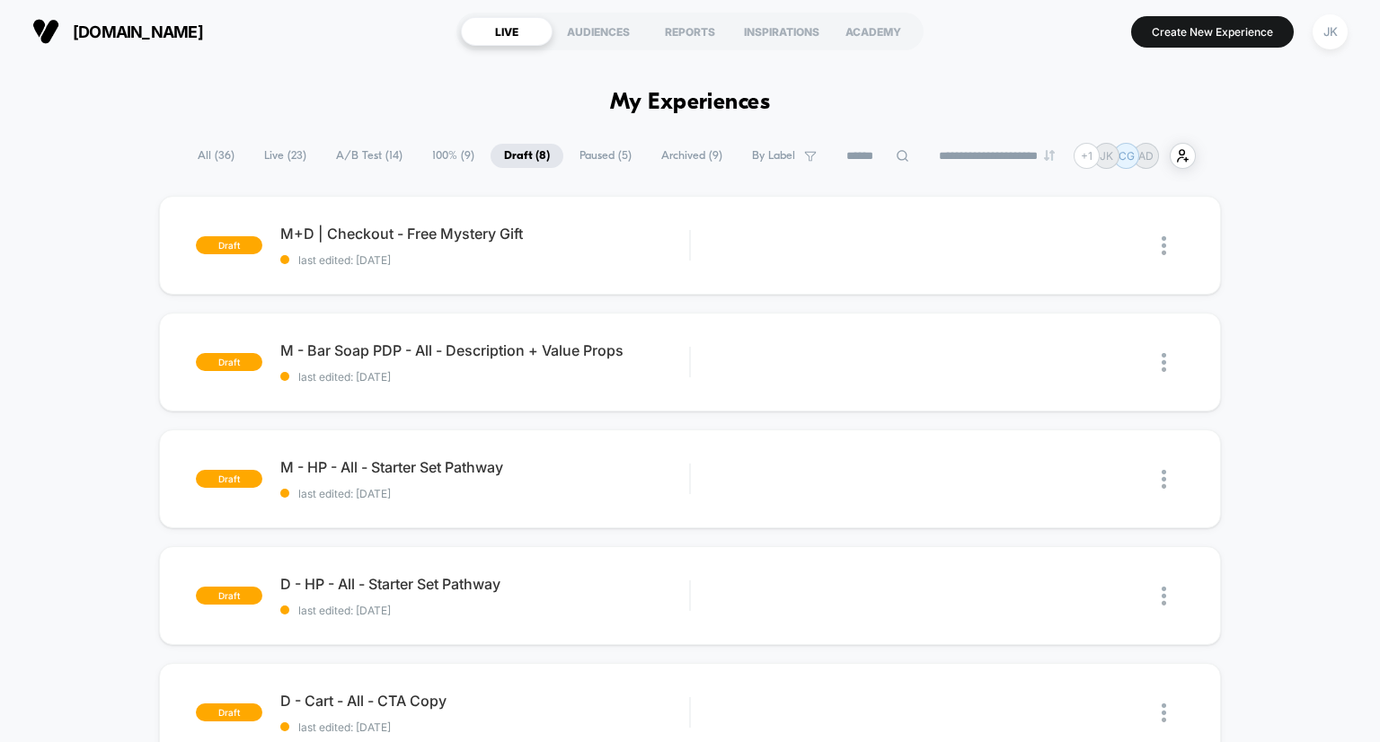
click at [379, 155] on span "A/B Test ( 14 )" at bounding box center [369, 156] width 93 height 24
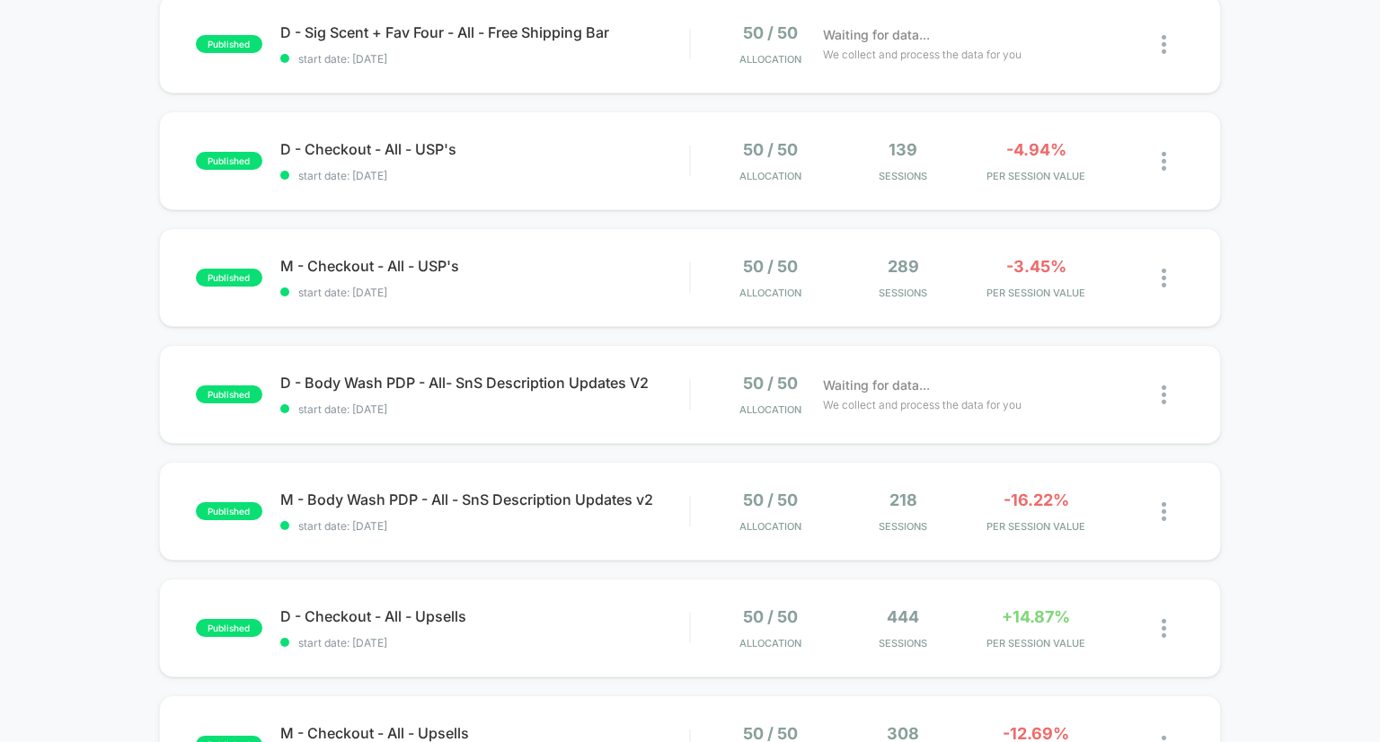
scroll to position [785, 0]
